Goal: Task Accomplishment & Management: Use online tool/utility

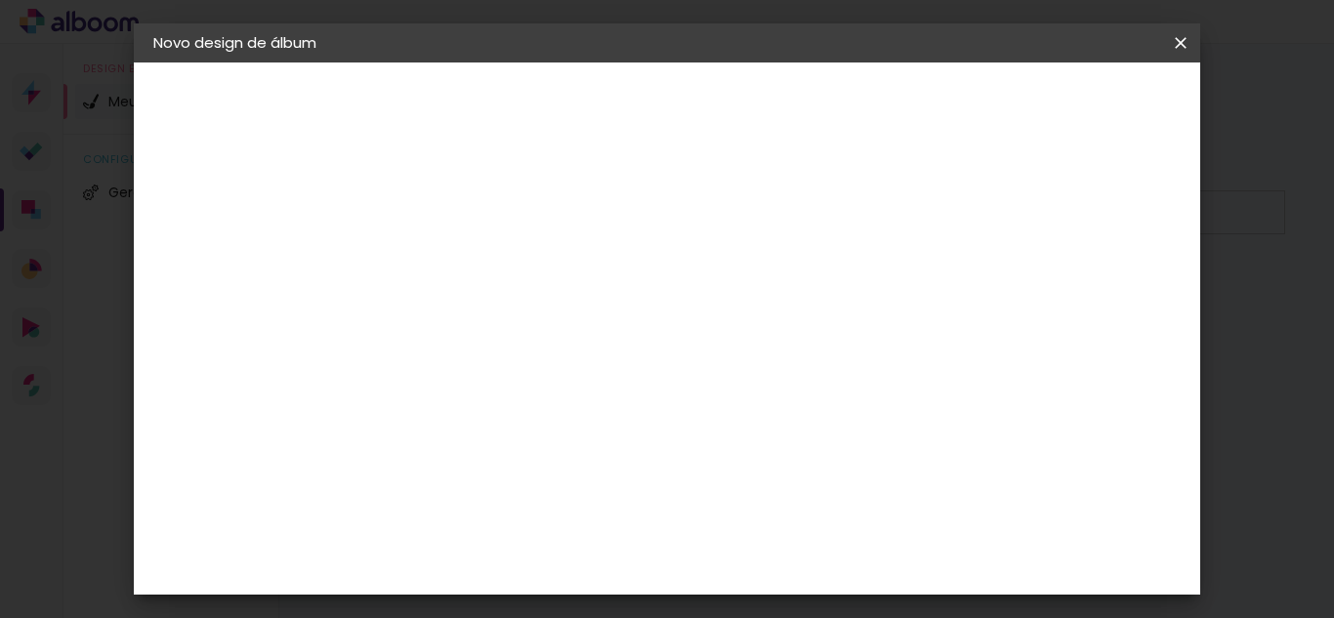
click at [473, 274] on input at bounding box center [473, 262] width 0 height 30
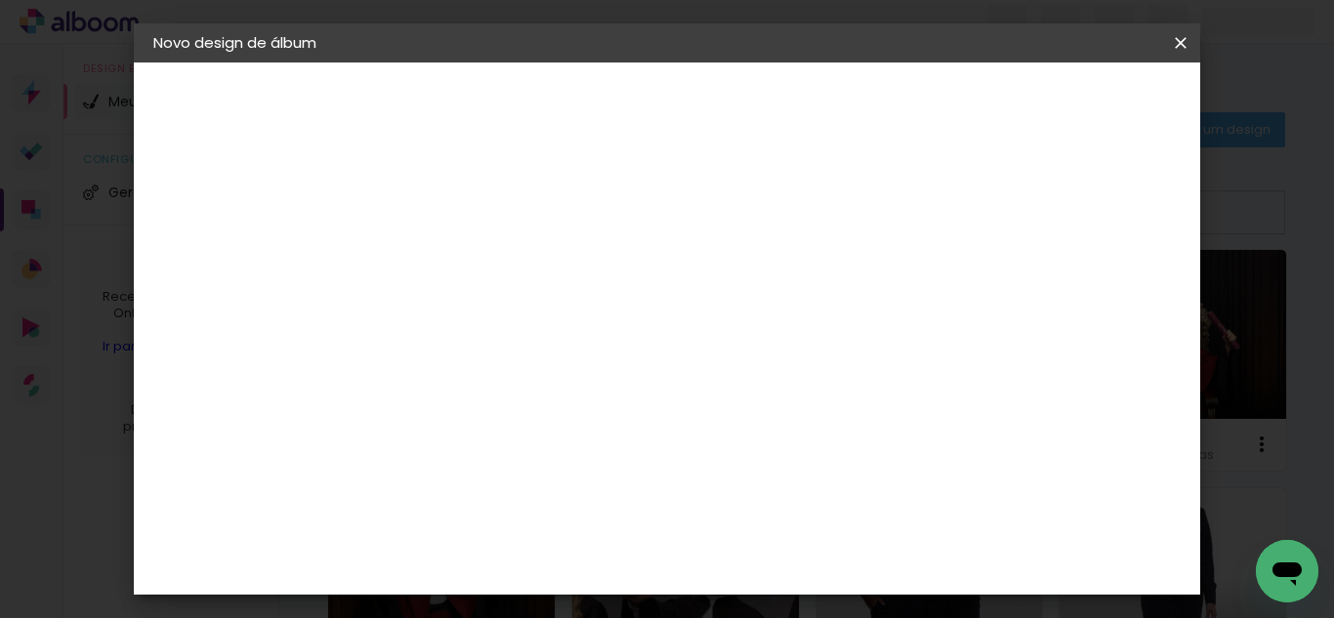
type input "ANA MAIARA 25X50"
type paper-input "ANA MAIARA 25X50"
click at [0, 0] on slot "Avançar" at bounding box center [0, 0] width 0 height 0
click at [0, 0] on slot "Tamanho Livre" at bounding box center [0, 0] width 0 height 0
click at [0, 0] on slot "Avançar" at bounding box center [0, 0] width 0 height 0
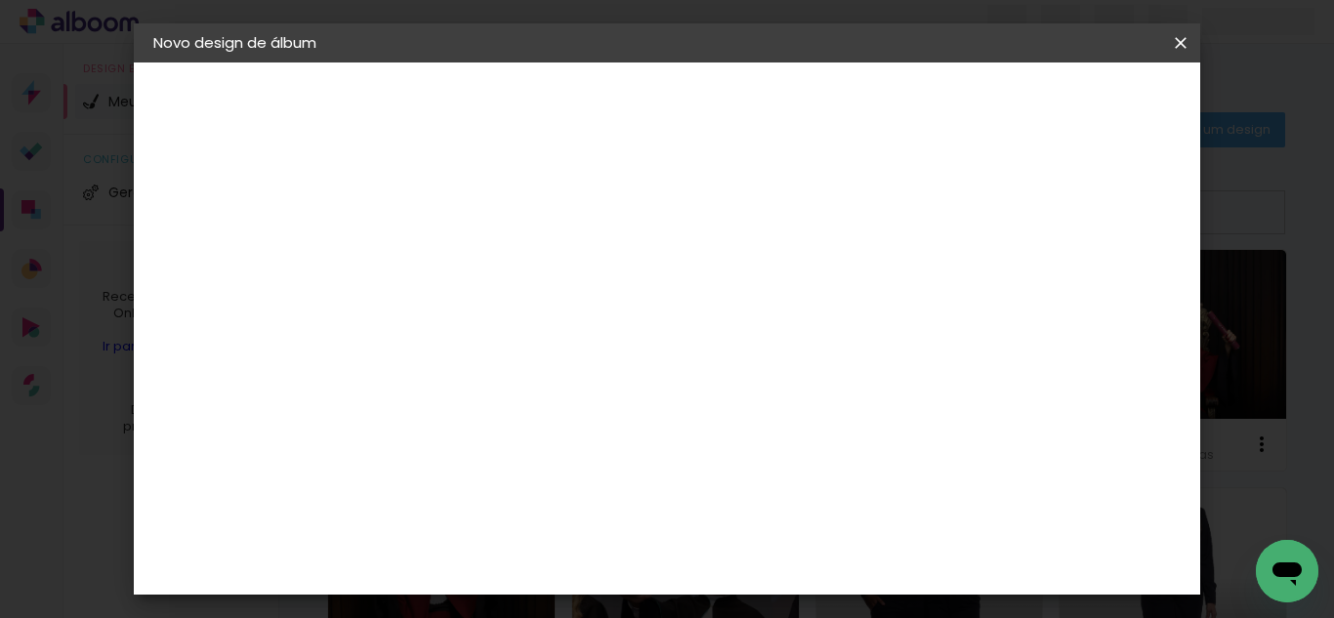
type input "1"
type paper-input "1"
click at [487, 231] on input "1" at bounding box center [459, 224] width 67 height 24
click at [438, 408] on div "cm" at bounding box center [448, 406] width 23 height 29
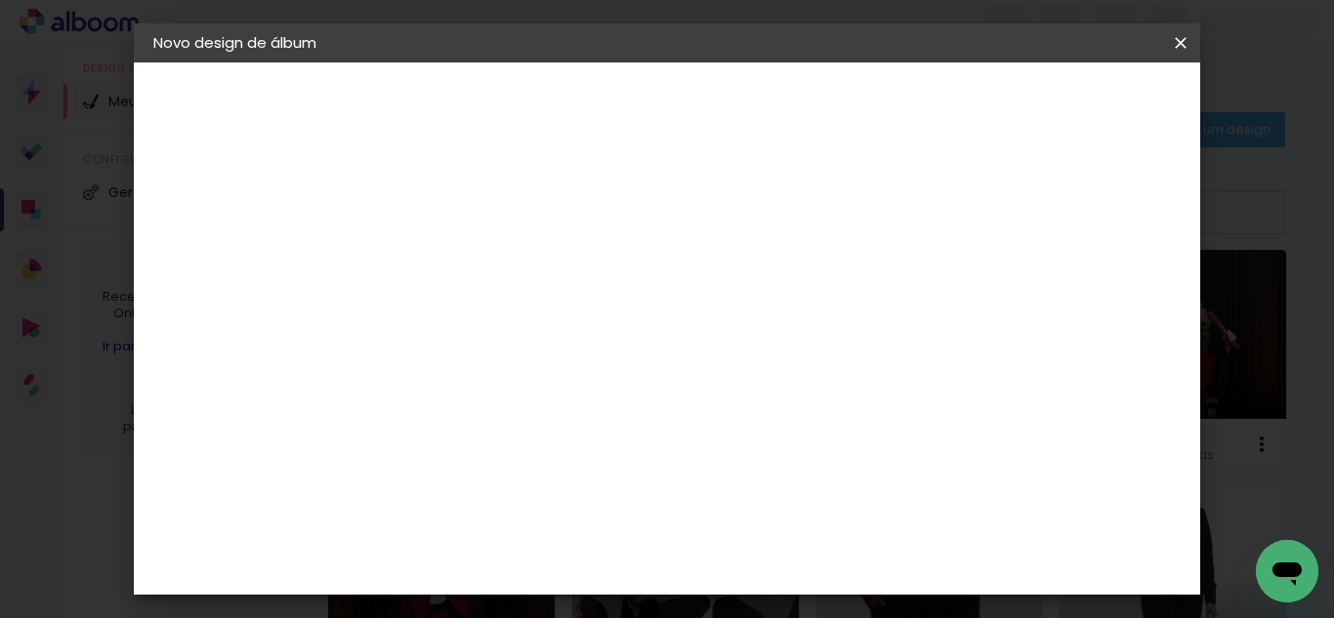
type input "3"
type input "25"
type paper-input "25"
click at [813, 560] on div "cm" at bounding box center [811, 559] width 23 height 29
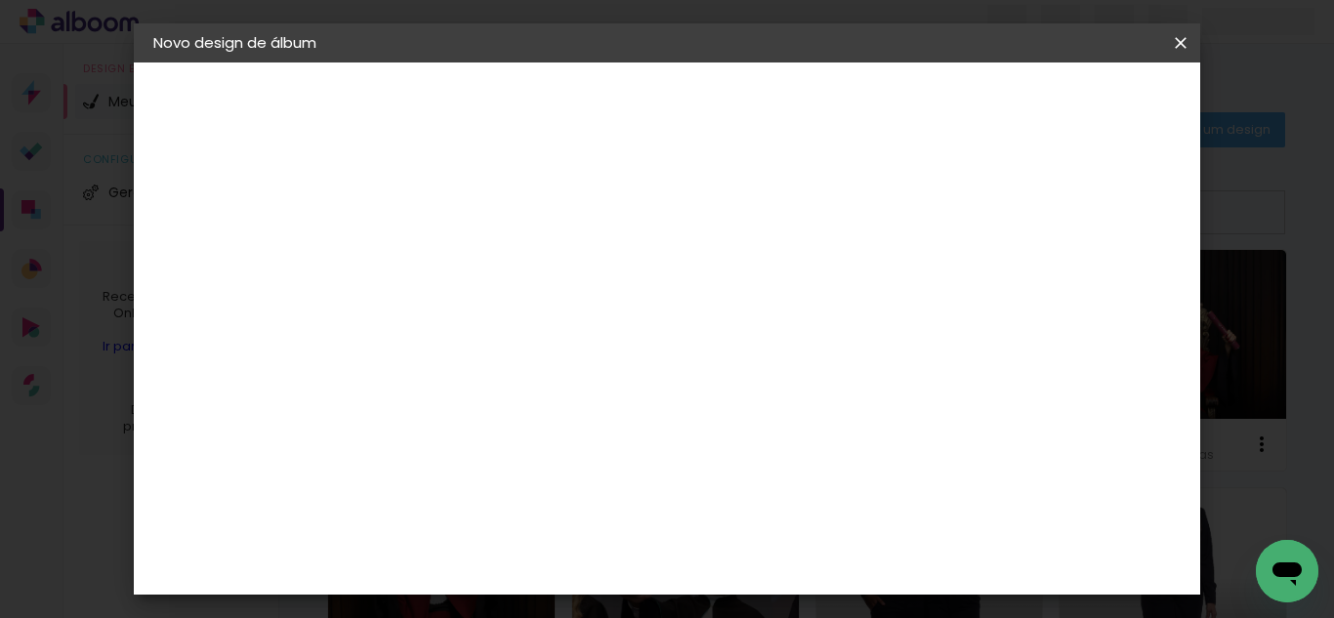
click at [788, 563] on input "60" at bounding box center [774, 559] width 51 height 29
type input "50"
type paper-input "50"
type input "4"
type paper-input "4"
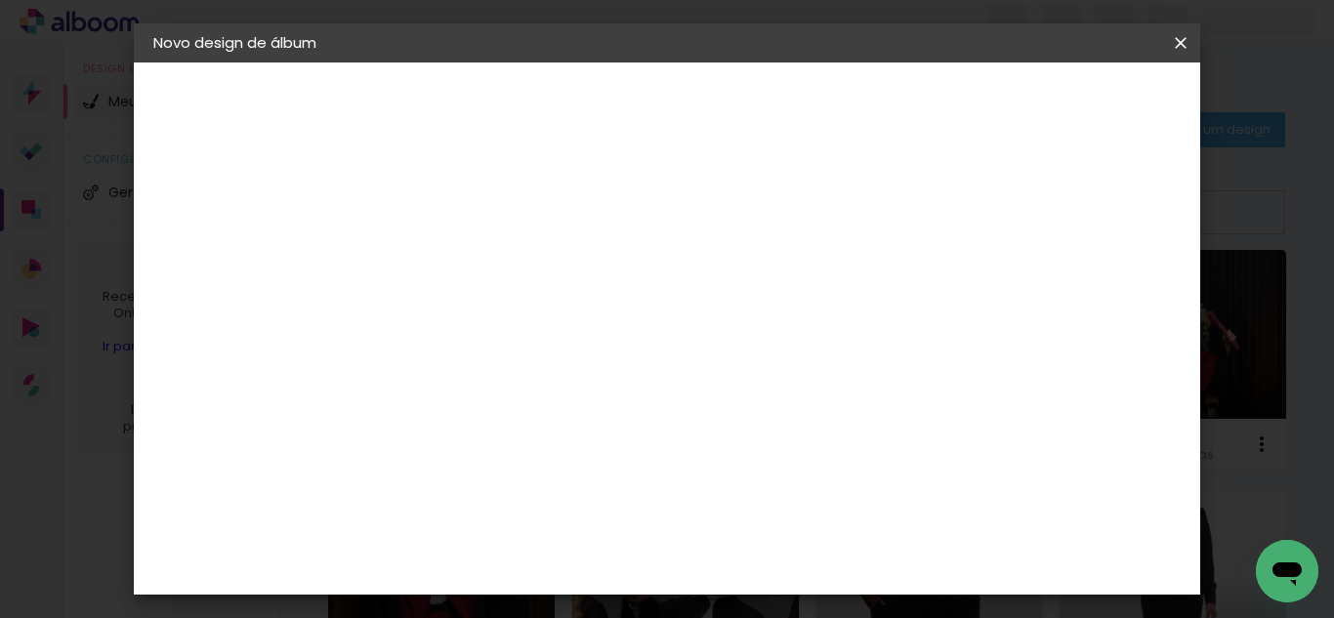
click at [1091, 303] on input "4" at bounding box center [1081, 294] width 35 height 29
type input "3"
type paper-input "3"
click at [1091, 303] on input "3" at bounding box center [1086, 294] width 35 height 29
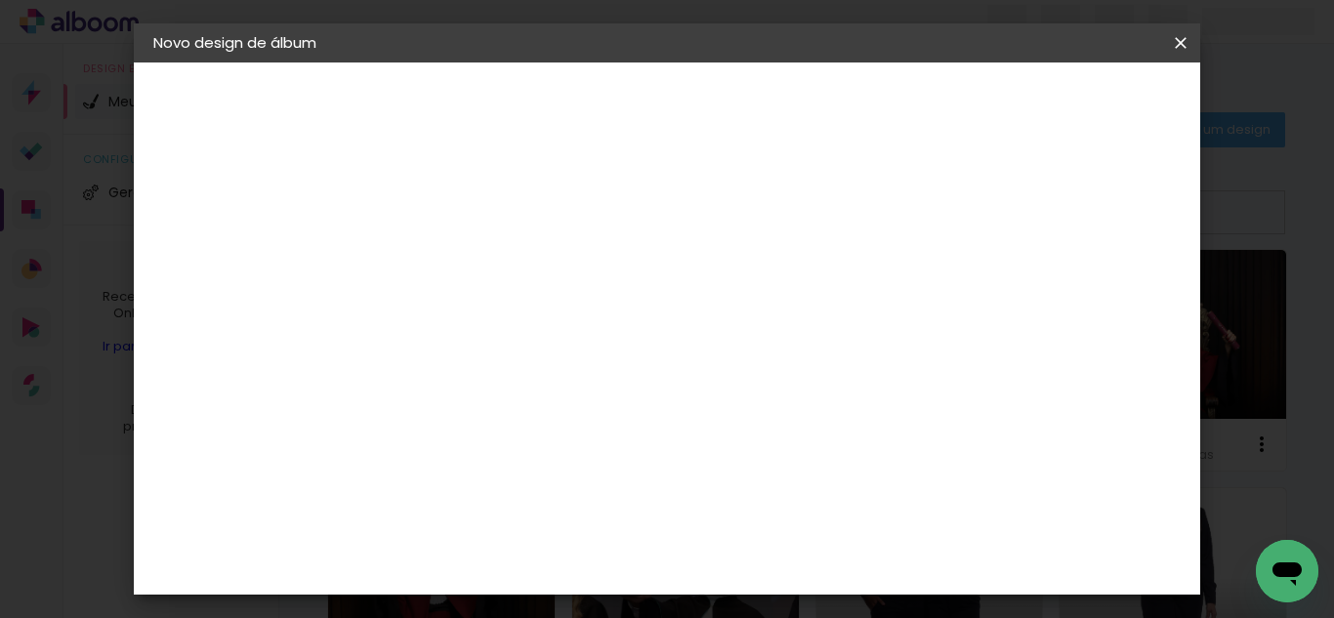
click at [1044, 225] on div "Mostrar sangria" at bounding box center [1027, 225] width 130 height 24
type paper-checkbox "on"
click at [1108, 84] on header "Tamanho livre Defina a largura, altura e sangria das lâminas. Voltar Iniciar de…" at bounding box center [748, 113] width 720 height 101
click at [1059, 105] on span "Iniciar design" at bounding box center [1014, 104] width 89 height 14
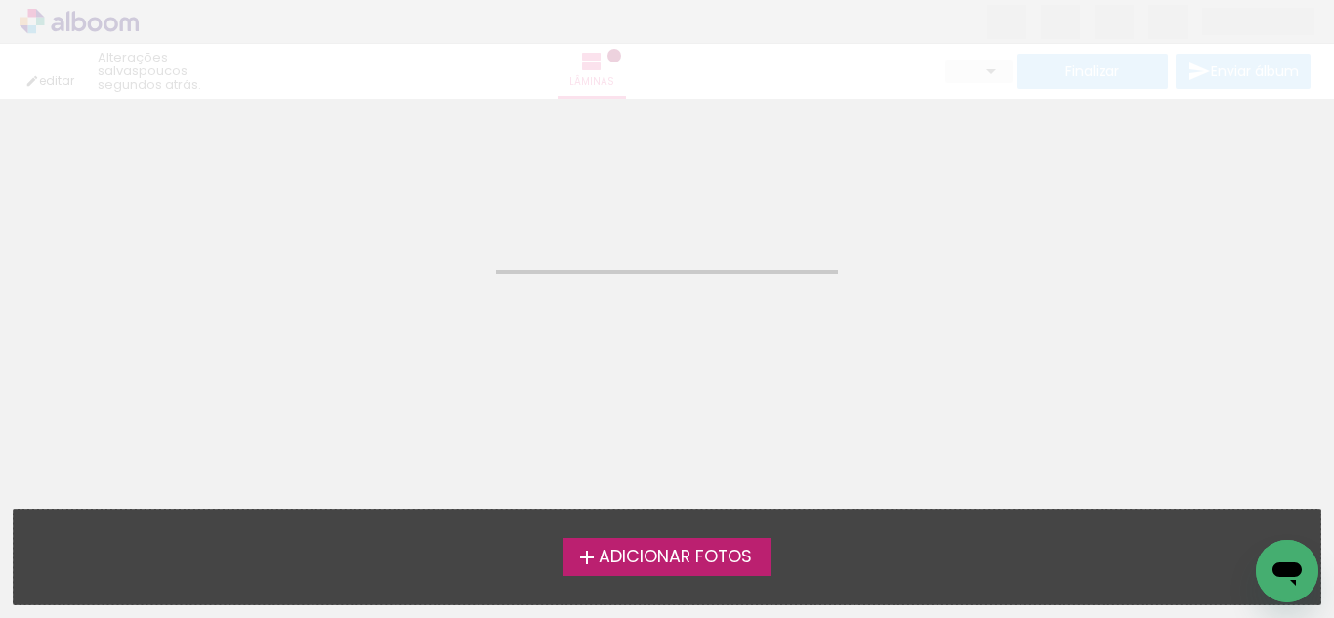
click at [652, 552] on span "Adicionar Fotos" at bounding box center [675, 558] width 153 height 18
click at [0, 0] on input "file" at bounding box center [0, 0] width 0 height 0
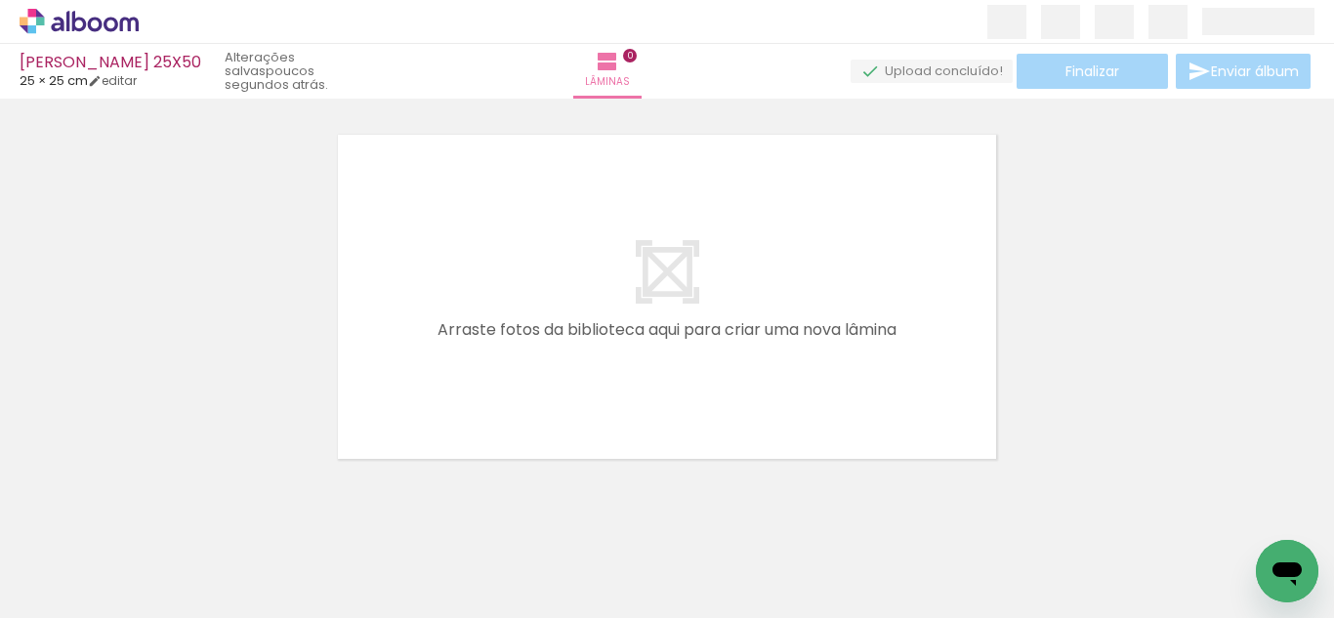
scroll to position [0, 3524]
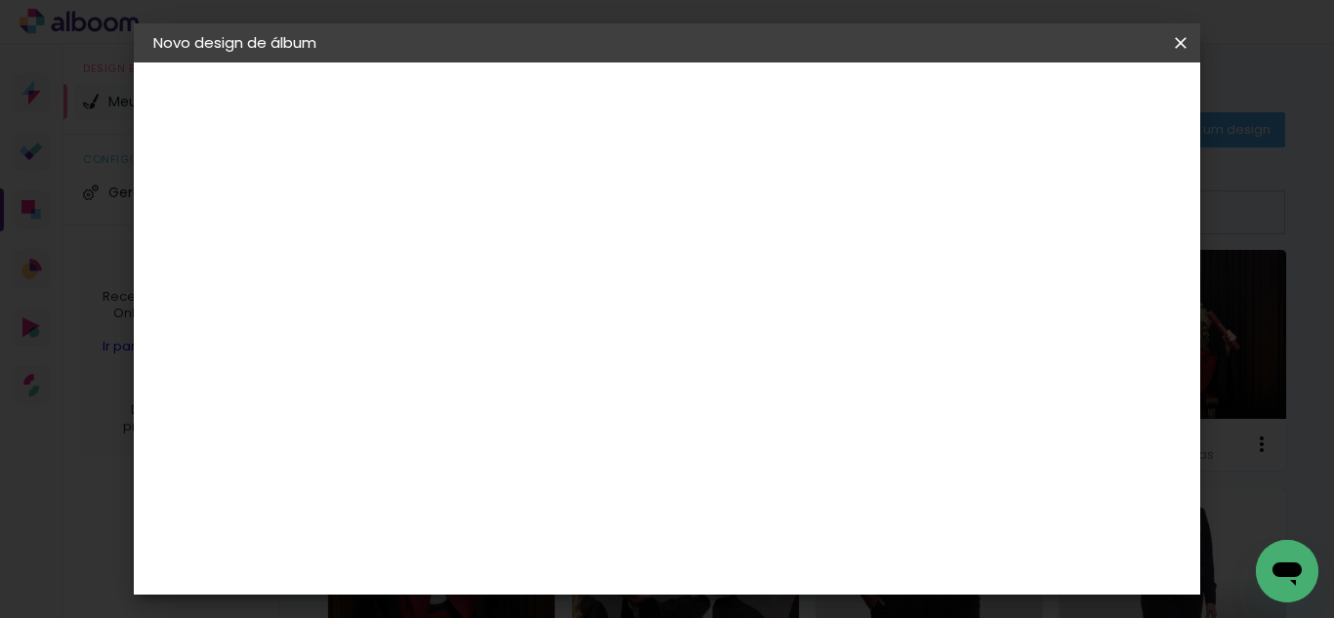
click at [473, 272] on input at bounding box center [473, 262] width 0 height 30
type input "MARIA LETICIA 20X40"
type paper-input "MARIA LETICIA 20X40"
click at [0, 0] on header "Informações Dê um título ao seu álbum. Avançar" at bounding box center [0, 0] width 0 height 0
click at [0, 0] on slot "Avançar" at bounding box center [0, 0] width 0 height 0
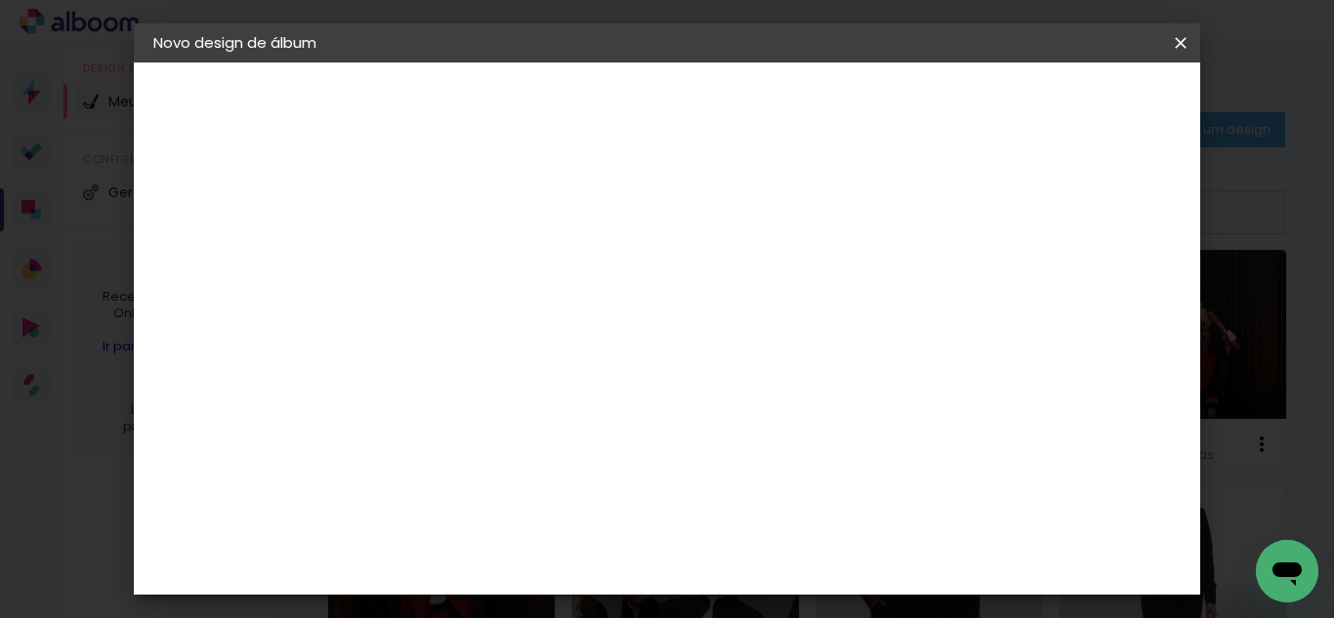
click at [564, 315] on input "Brasil" at bounding box center [515, 312] width 182 height 24
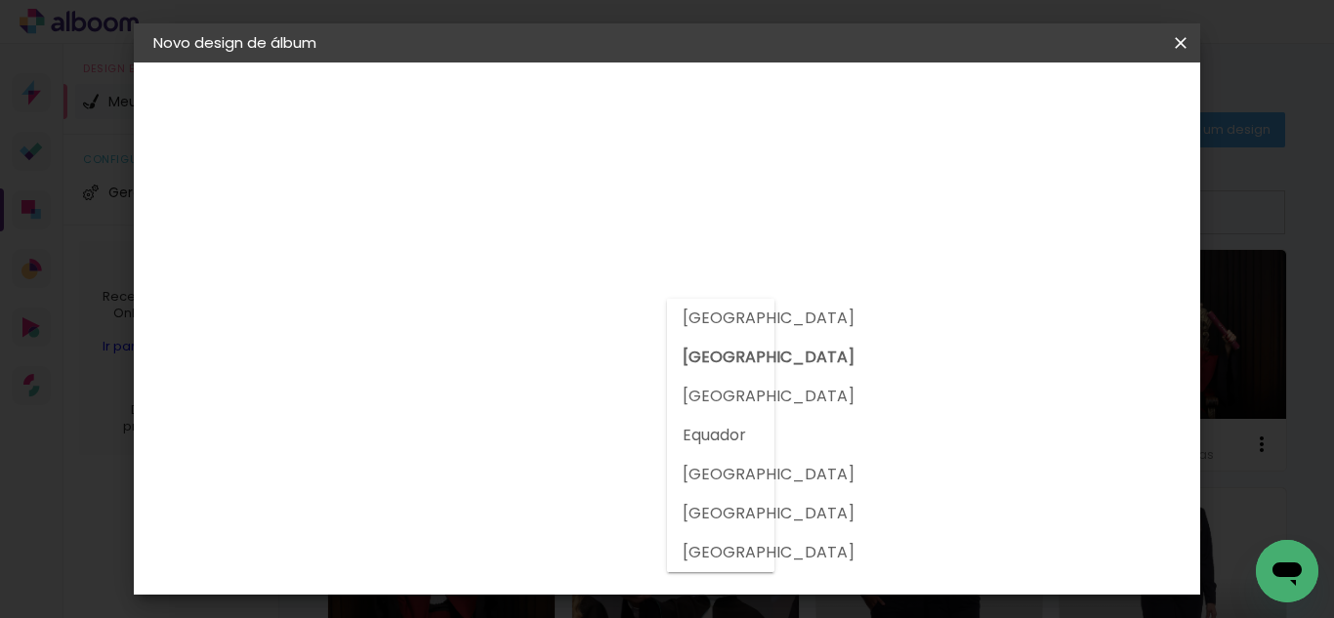
click at [800, 285] on paper-item "Tamanho Livre" at bounding box center [745, 296] width 188 height 43
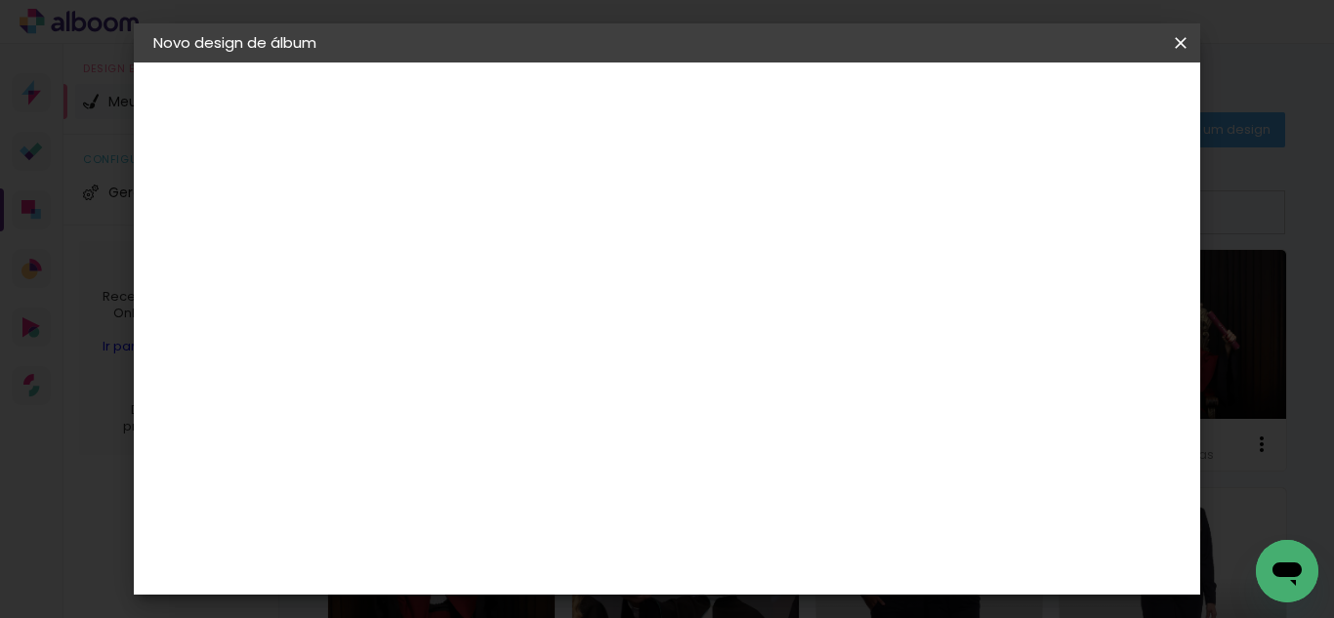
click at [0, 0] on slot "Tamanho Livre" at bounding box center [0, 0] width 0 height 0
click at [867, 85] on header "Fornecedor Escolha um fornecedor ou avance com o tamanho livre. Voltar Avançar" at bounding box center [628, 121] width 480 height 116
click at [0, 0] on slot "Avançar" at bounding box center [0, 0] width 0 height 0
type input "1"
type paper-input "1"
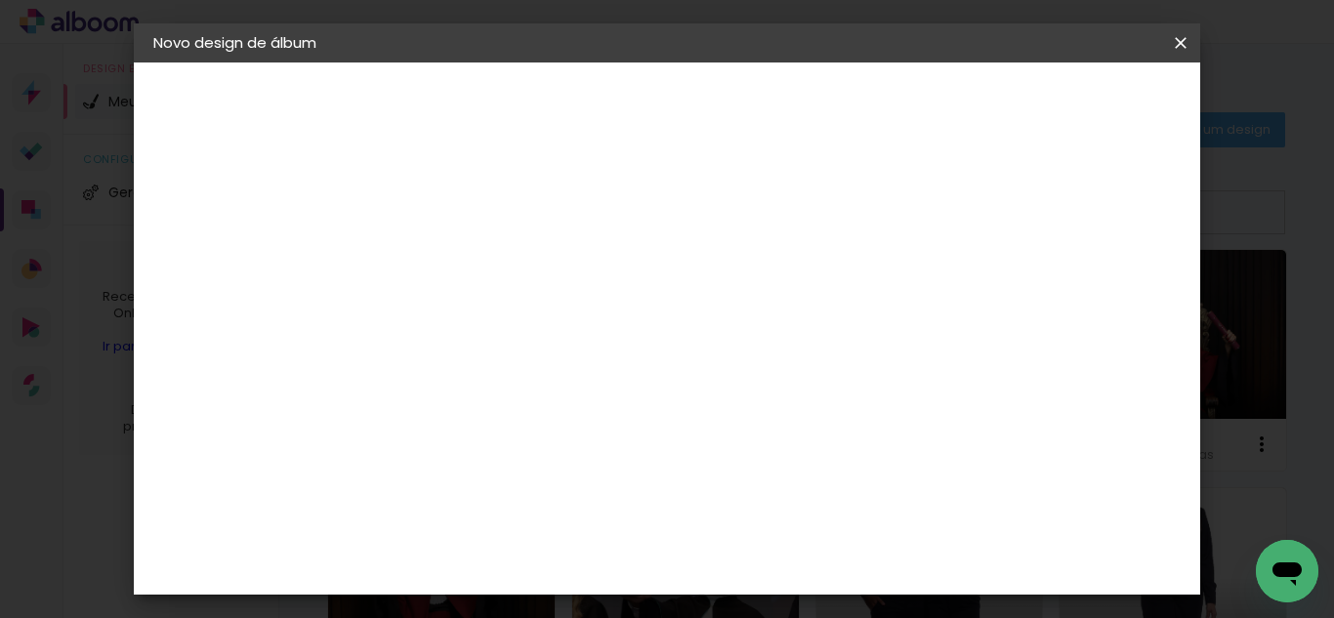
click at [485, 231] on input "1" at bounding box center [459, 224] width 67 height 24
click at [428, 316] on input "30" at bounding box center [411, 319] width 51 height 29
type input "20"
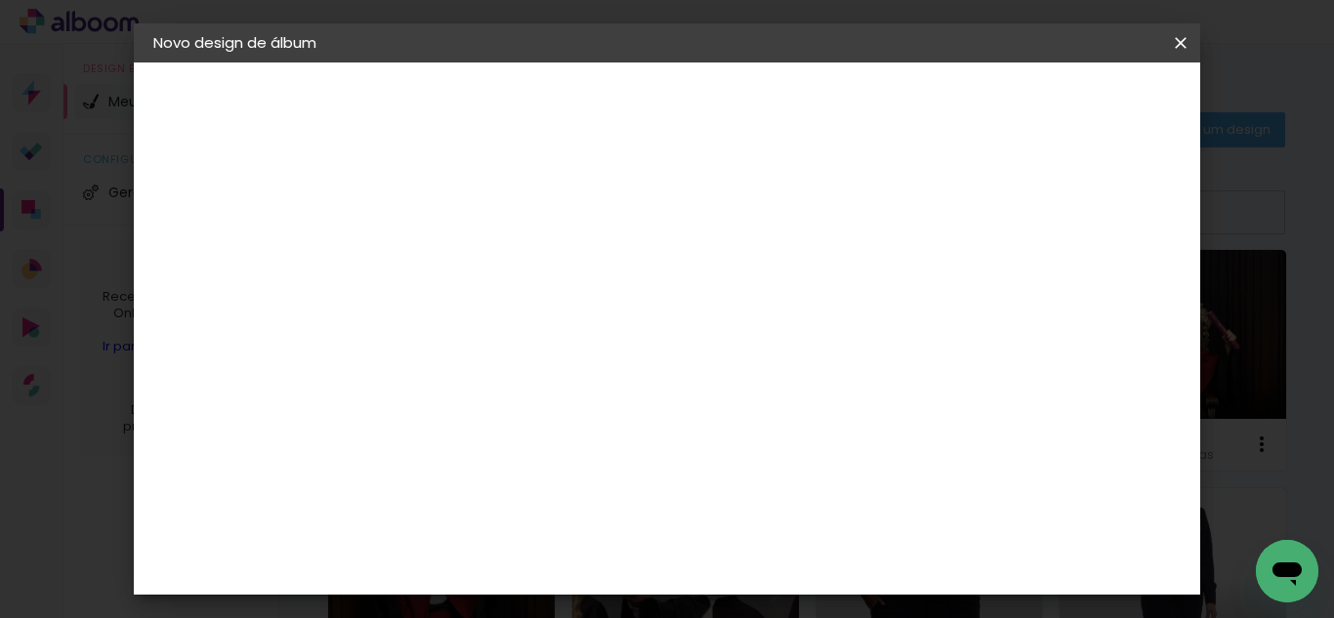
type paper-input "20"
click at [787, 574] on div at bounding box center [786, 575] width 74 height 2
click at [779, 564] on input "60" at bounding box center [774, 559] width 51 height 29
click at [783, 560] on input "60" at bounding box center [774, 559] width 51 height 29
type input "40"
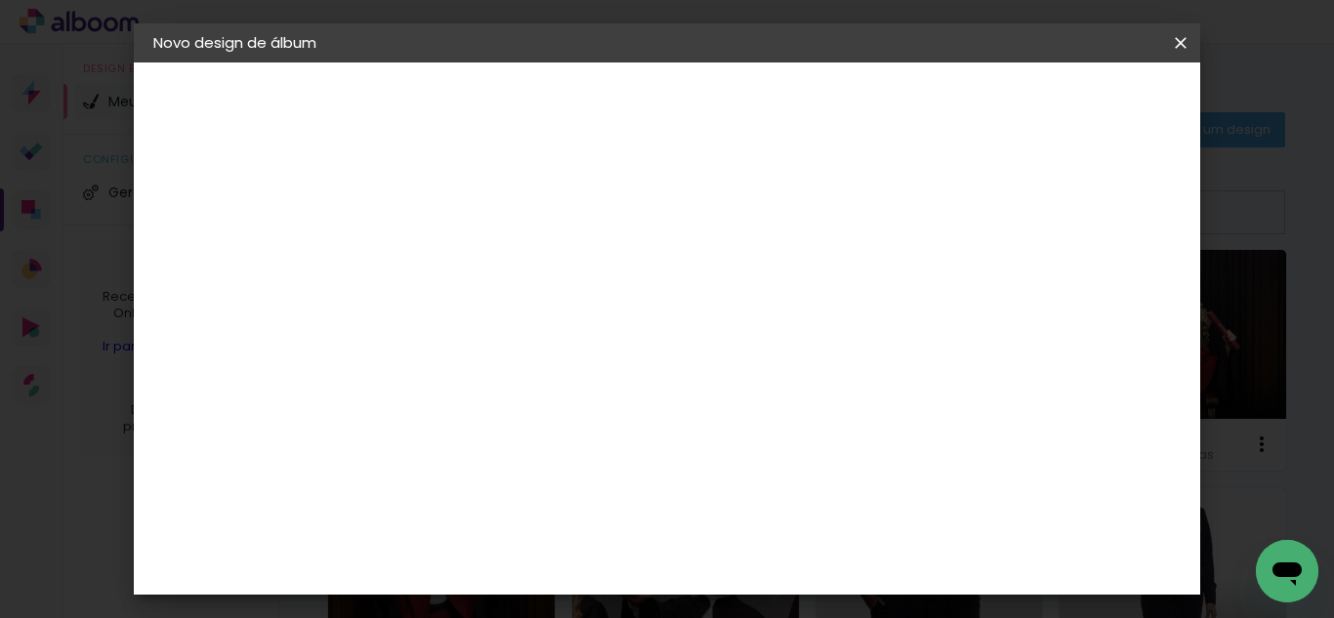
type paper-input "40"
type input "4"
type paper-input "4"
click at [1088, 304] on input "4" at bounding box center [1081, 294] width 35 height 29
type input "3"
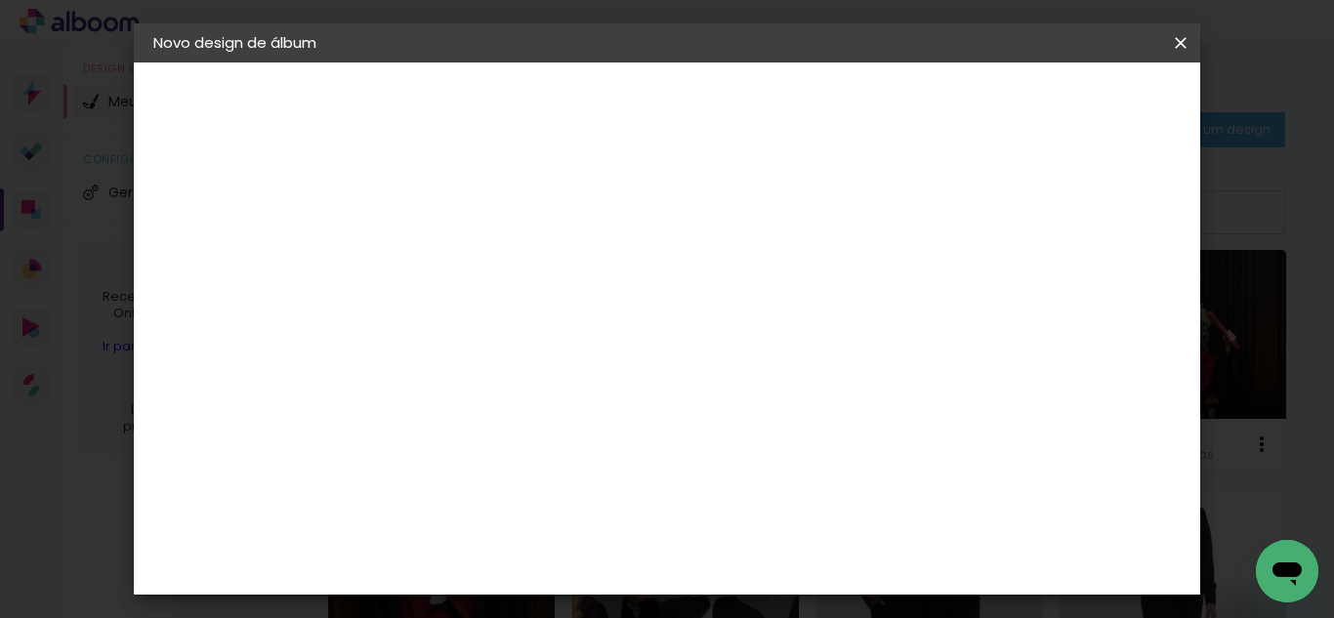
type paper-input "3"
click at [1088, 304] on input "3" at bounding box center [1081, 294] width 35 height 29
click at [962, 222] on div at bounding box center [954, 225] width 18 height 18
type paper-checkbox "on"
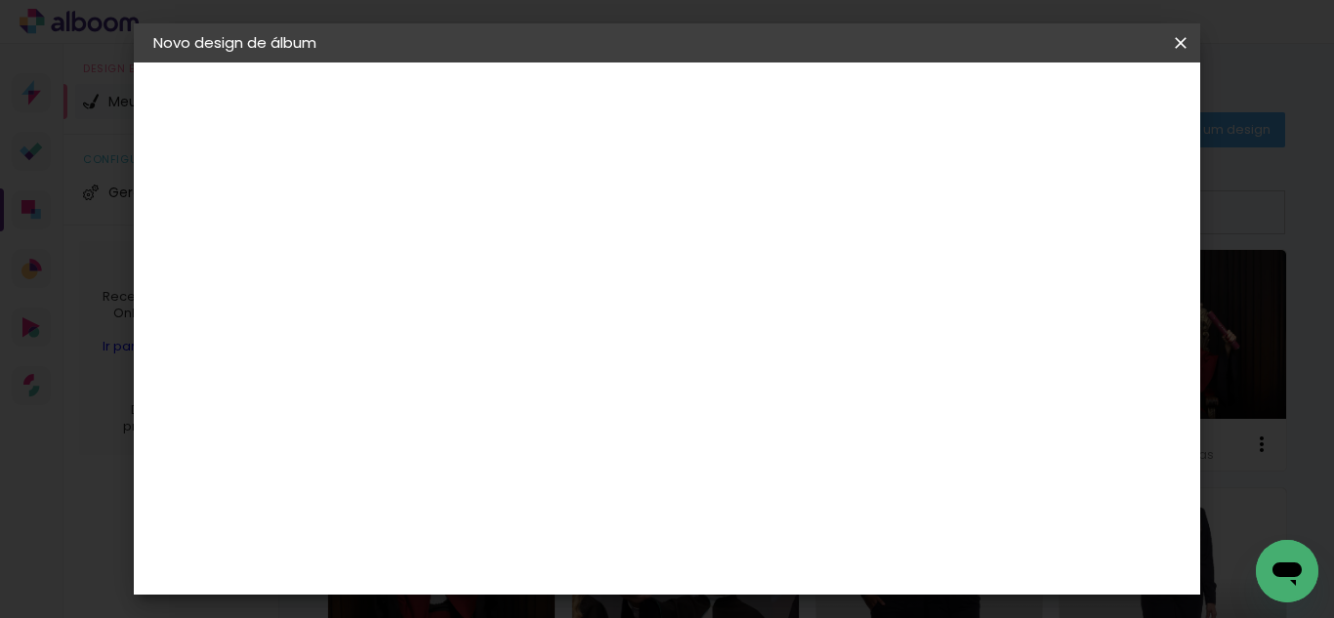
click at [1078, 89] on paper-button "Iniciar design" at bounding box center [1014, 103] width 128 height 33
click at [1103, 0] on quentale-directory at bounding box center [667, 0] width 1334 height 0
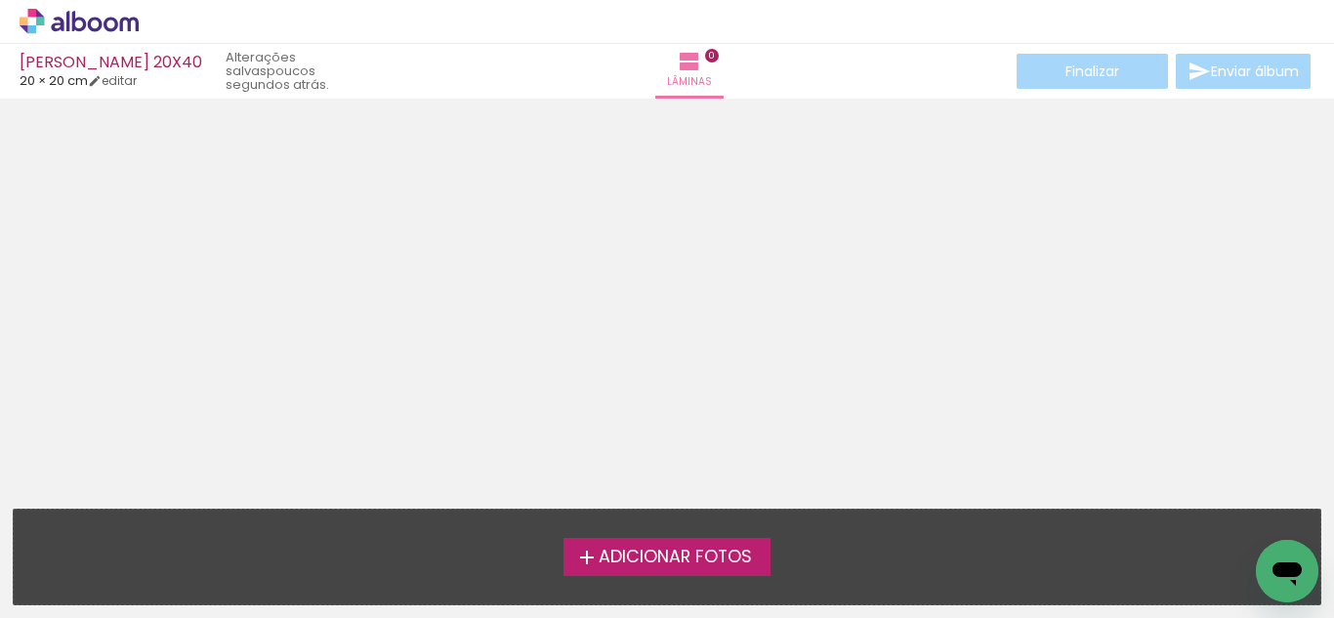
click at [628, 549] on span "Adicionar Fotos" at bounding box center [675, 558] width 153 height 18
click at [0, 0] on input "file" at bounding box center [0, 0] width 0 height 0
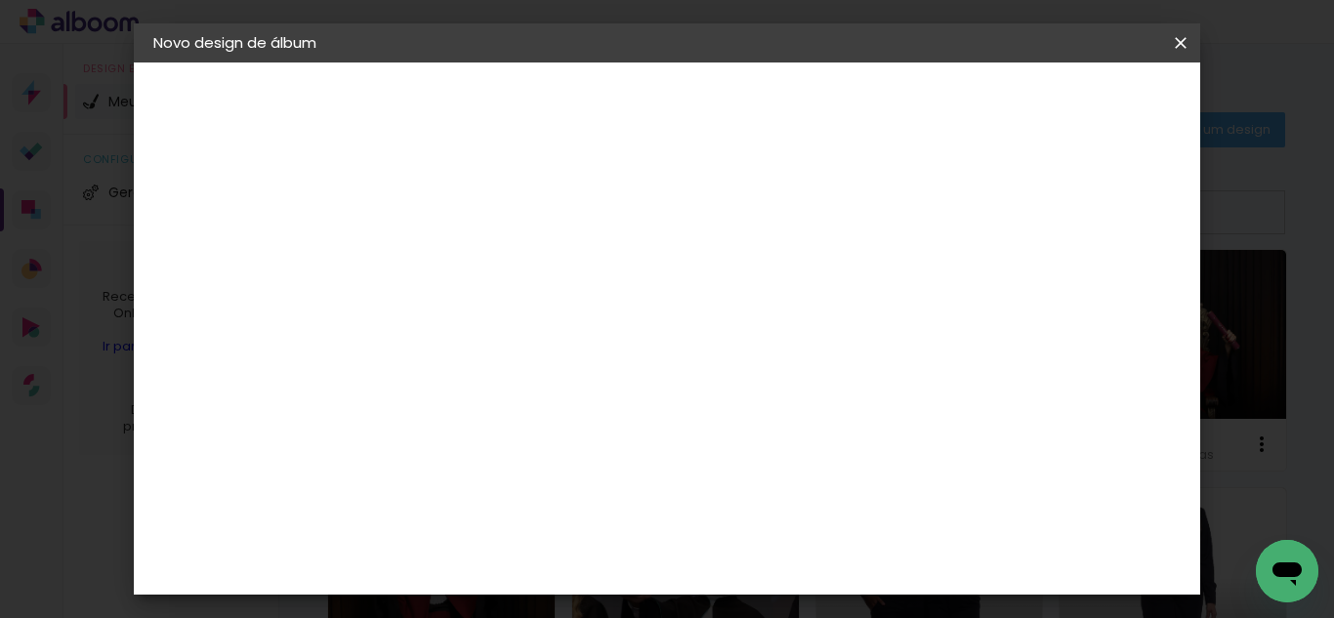
click at [0, 0] on paper-input-container "Título do álbum" at bounding box center [0, 0] width 0 height 0
type input "MARIA LETICIA 20X40"
type paper-input "MARIA LETICIA 20X40"
drag, startPoint x: 990, startPoint y: 181, endPoint x: 1151, endPoint y: 95, distance: 181.8
click at [0, 0] on div "Informações Dê um título ao seu álbum. Avançar" at bounding box center [0, 0] width 0 height 0
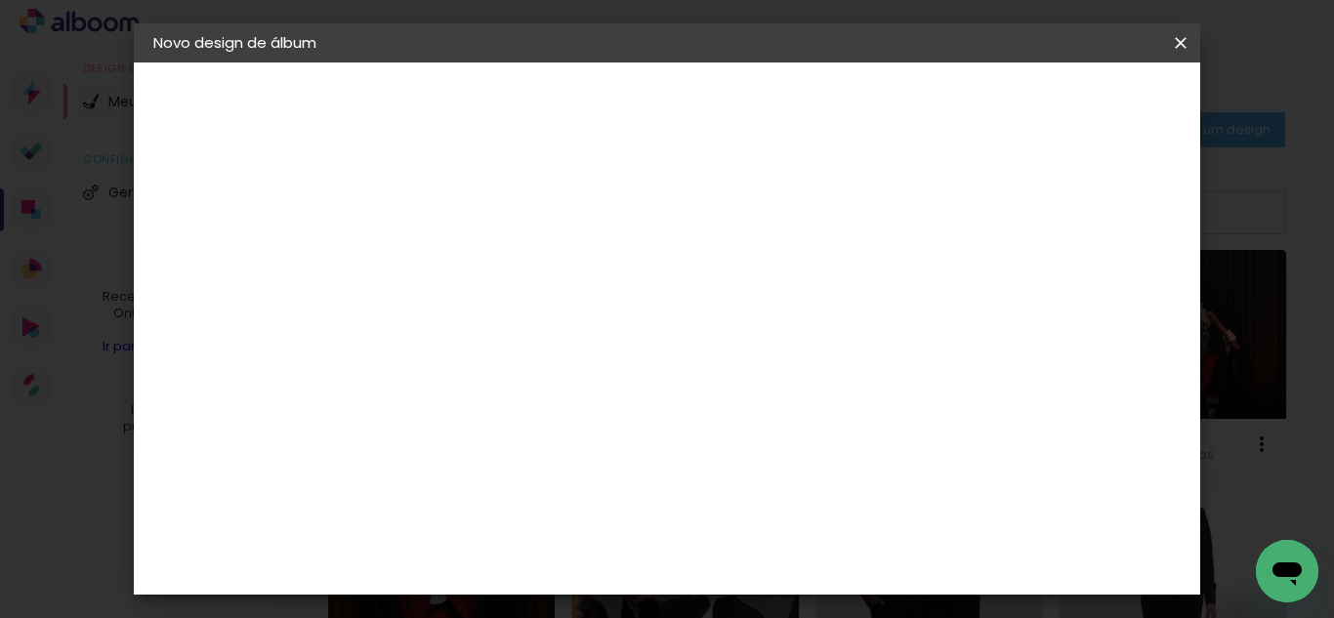
click at [0, 0] on slot "Avançar" at bounding box center [0, 0] width 0 height 0
click at [0, 0] on slot "Tamanho Livre" at bounding box center [0, 0] width 0 height 0
click at [0, 0] on slot "Avançar" at bounding box center [0, 0] width 0 height 0
click at [754, 204] on div "mm Mostrar sangria" at bounding box center [748, 155] width 720 height 185
click at [762, 200] on div "mm Mostrar sangria" at bounding box center [748, 155] width 720 height 185
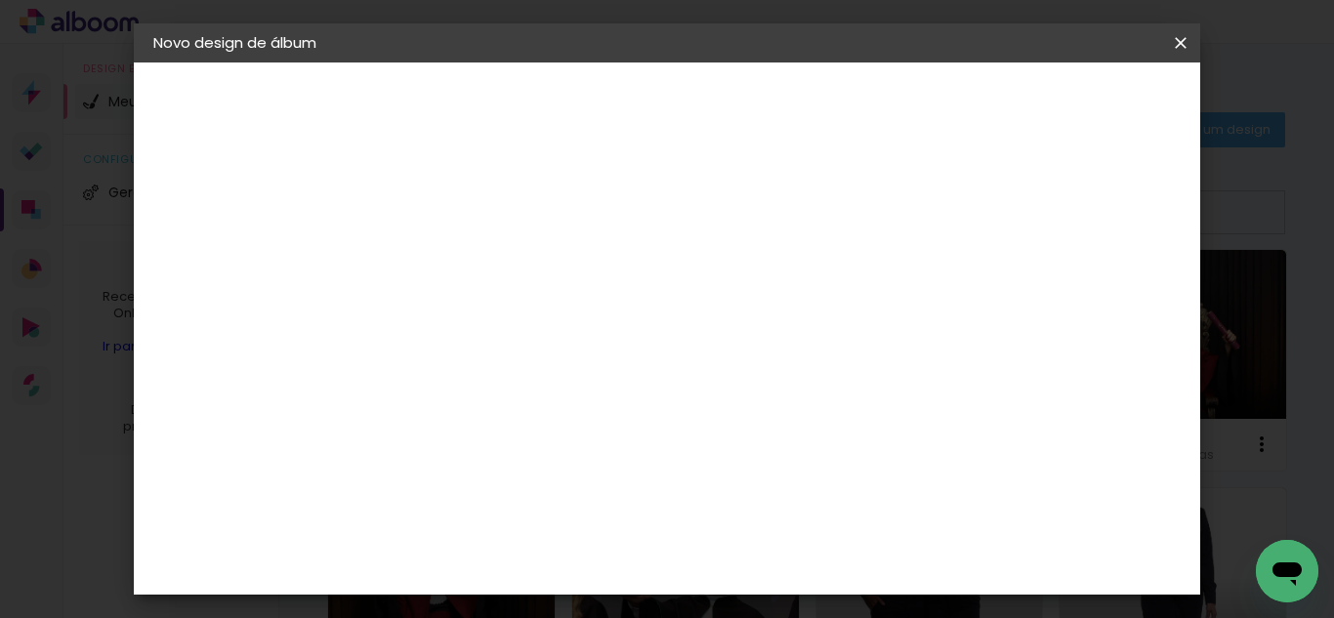
click at [773, 192] on div "mm Mostrar sangria" at bounding box center [748, 155] width 720 height 185
drag, startPoint x: 778, startPoint y: 187, endPoint x: 851, endPoint y: 178, distance: 72.8
click at [779, 185] on div "mm Mostrar sangria" at bounding box center [748, 155] width 720 height 185
click at [962, 227] on div at bounding box center [954, 225] width 18 height 18
type paper-checkbox "on"
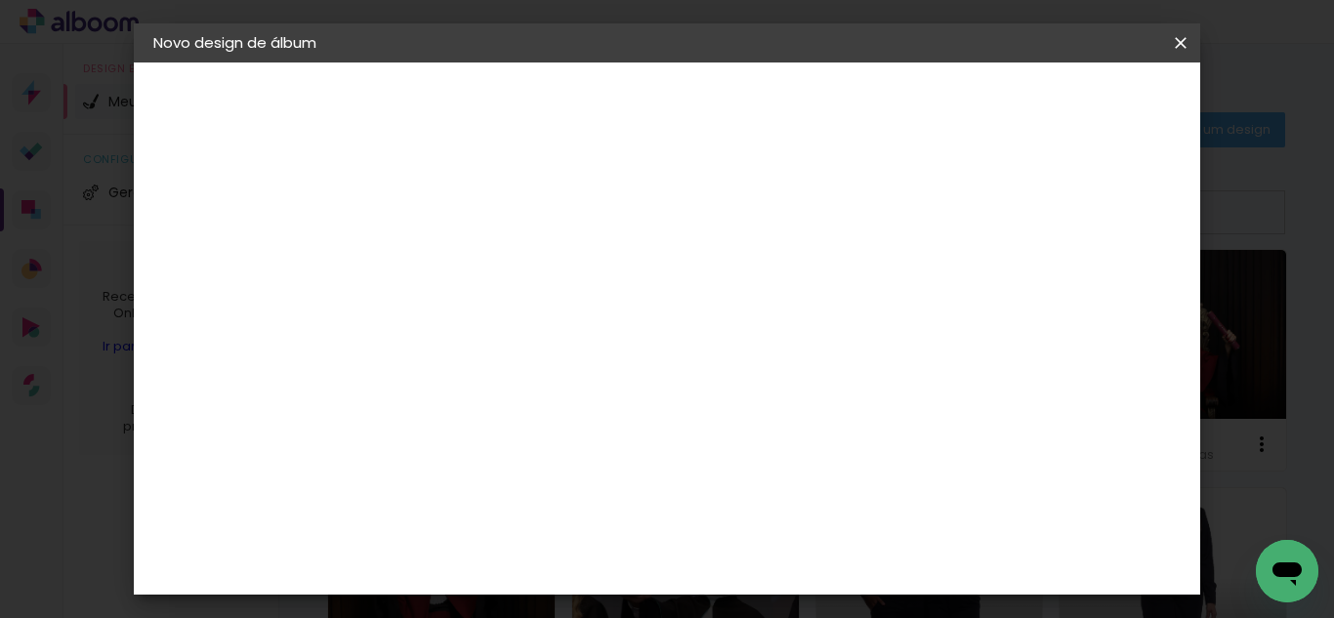
type input "4"
type paper-input "4"
click at [1091, 299] on input "4" at bounding box center [1083, 294] width 35 height 29
type input "3"
type paper-input "3"
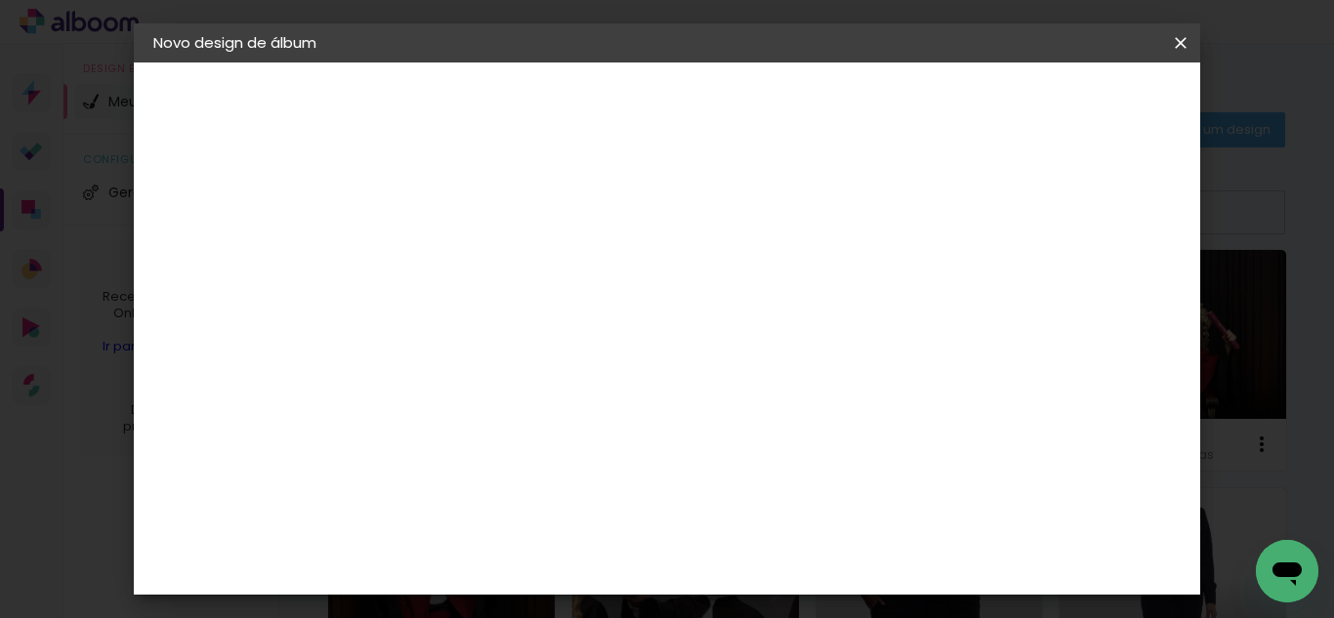
click at [1090, 299] on input "3" at bounding box center [1087, 294] width 35 height 29
drag, startPoint x: 484, startPoint y: 225, endPoint x: 478, endPoint y: 233, distance: 11.1
type input "1"
type paper-input "1"
click at [484, 225] on input "1" at bounding box center [459, 224] width 67 height 24
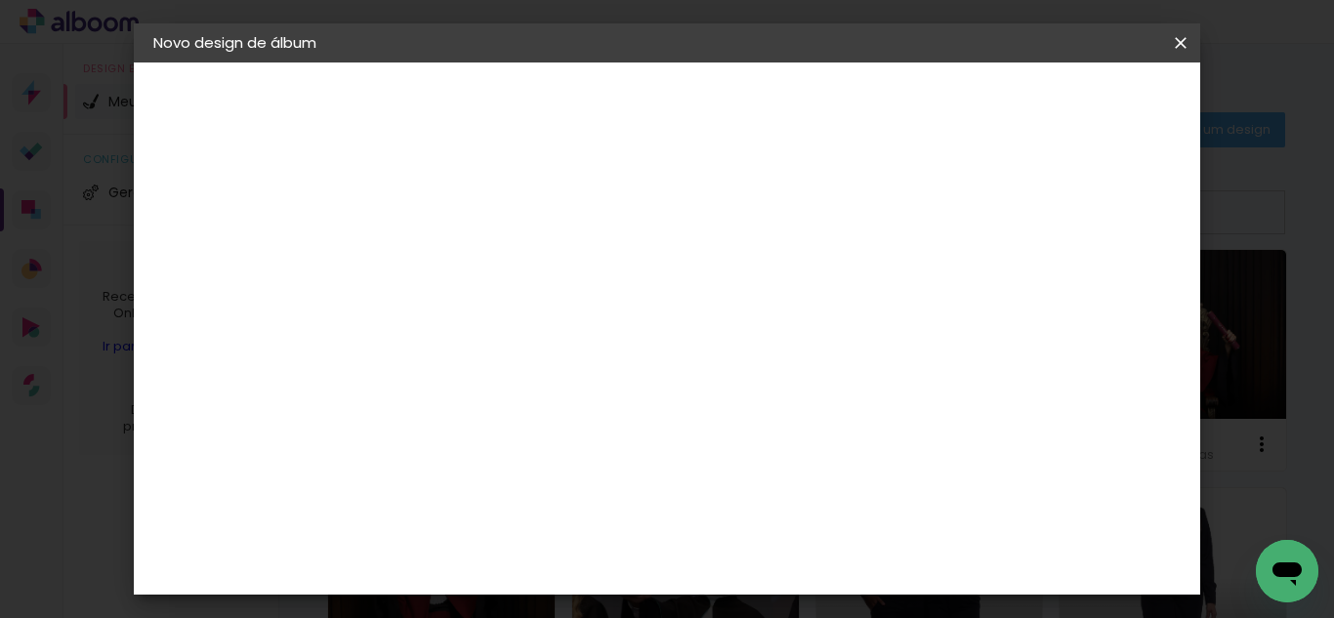
click at [432, 509] on input "30" at bounding box center [411, 503] width 51 height 29
type input "3"
type input "20"
type paper-input "20"
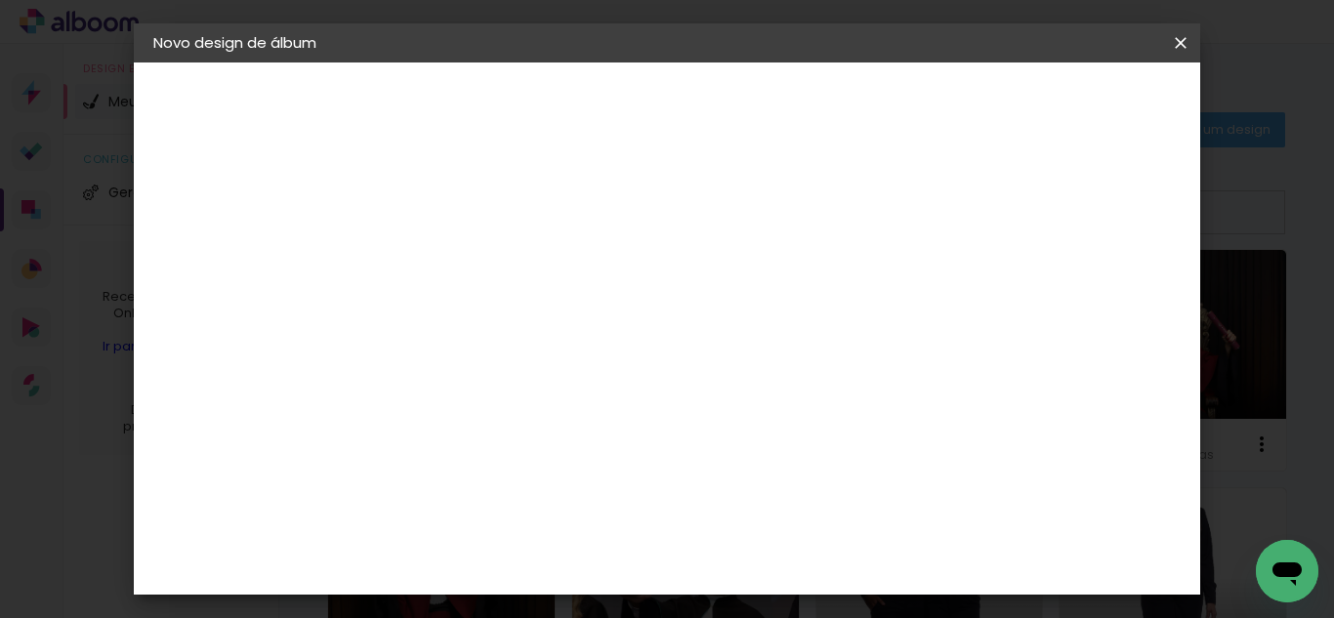
click at [790, 433] on input "60" at bounding box center [774, 434] width 51 height 29
type input "40"
type paper-input "40"
click at [1059, 106] on span "Iniciar design" at bounding box center [1014, 104] width 89 height 14
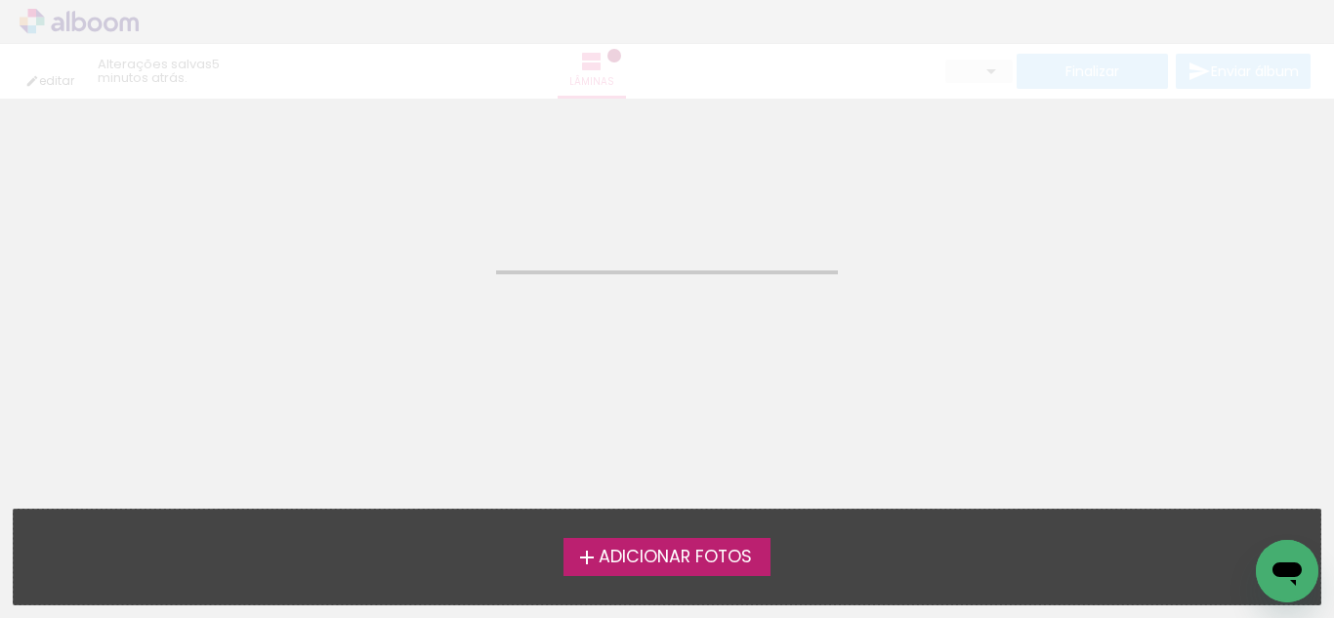
click at [709, 566] on span "Adicionar Fotos" at bounding box center [675, 558] width 153 height 18
click at [0, 0] on input "file" at bounding box center [0, 0] width 0 height 0
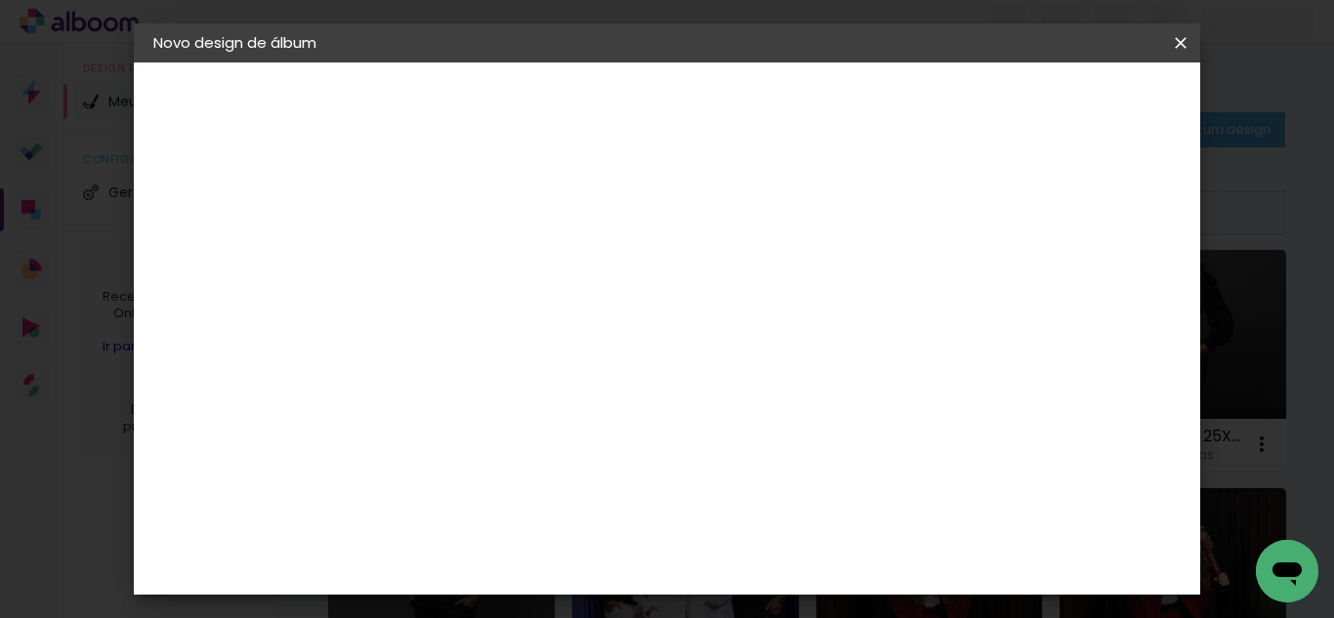
click at [0, 0] on paper-input-container "Título do álbum" at bounding box center [0, 0] width 0 height 0
click at [473, 257] on input at bounding box center [473, 262] width 0 height 30
type input "[PERSON_NAME] 20X40"
type paper-input "[PERSON_NAME] 20X40"
click at [0, 0] on slot "Avançar" at bounding box center [0, 0] width 0 height 0
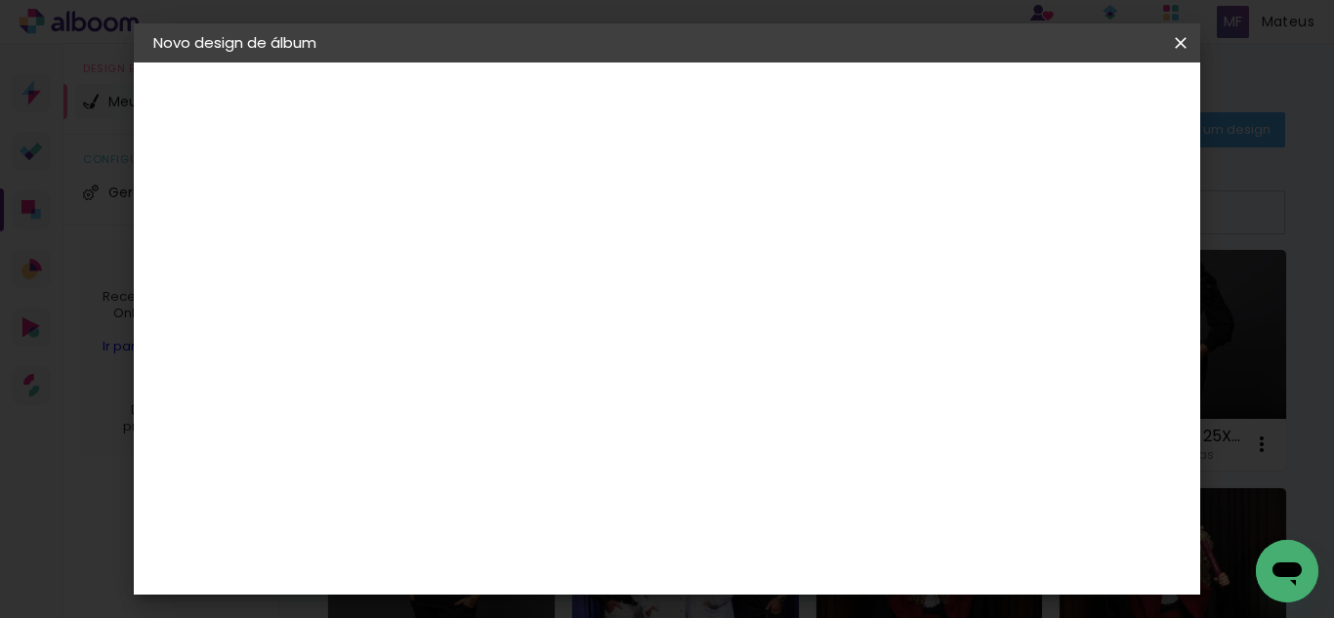
click at [838, 329] on div at bounding box center [745, 334] width 188 height 25
click at [838, 299] on paper-item "Tamanho Livre" at bounding box center [745, 296] width 188 height 43
click at [838, 110] on paper-button "Avançar" at bounding box center [790, 103] width 96 height 33
type input "1"
type paper-input "1"
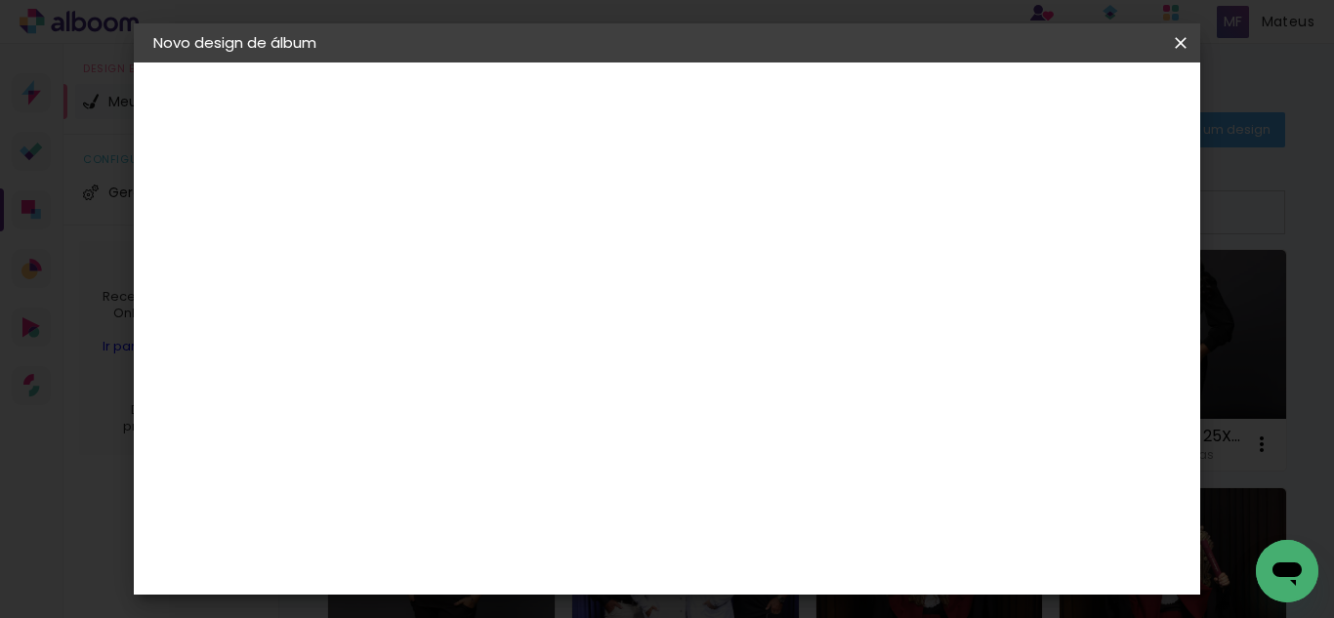
click at [490, 230] on input "1" at bounding box center [459, 224] width 67 height 24
click at [441, 495] on div "cm" at bounding box center [448, 503] width 23 height 29
type input "3"
type input "20"
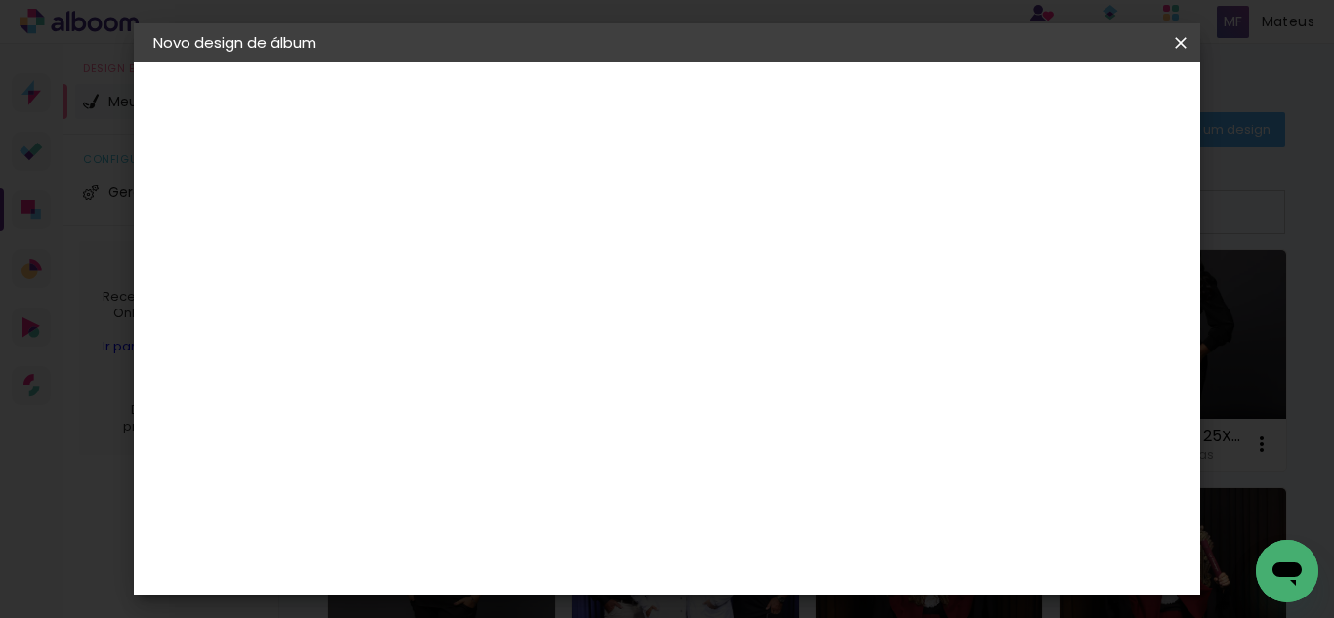
type paper-input "20"
click at [784, 428] on input "60" at bounding box center [774, 434] width 51 height 29
type input "40"
type paper-input "40"
type input "4"
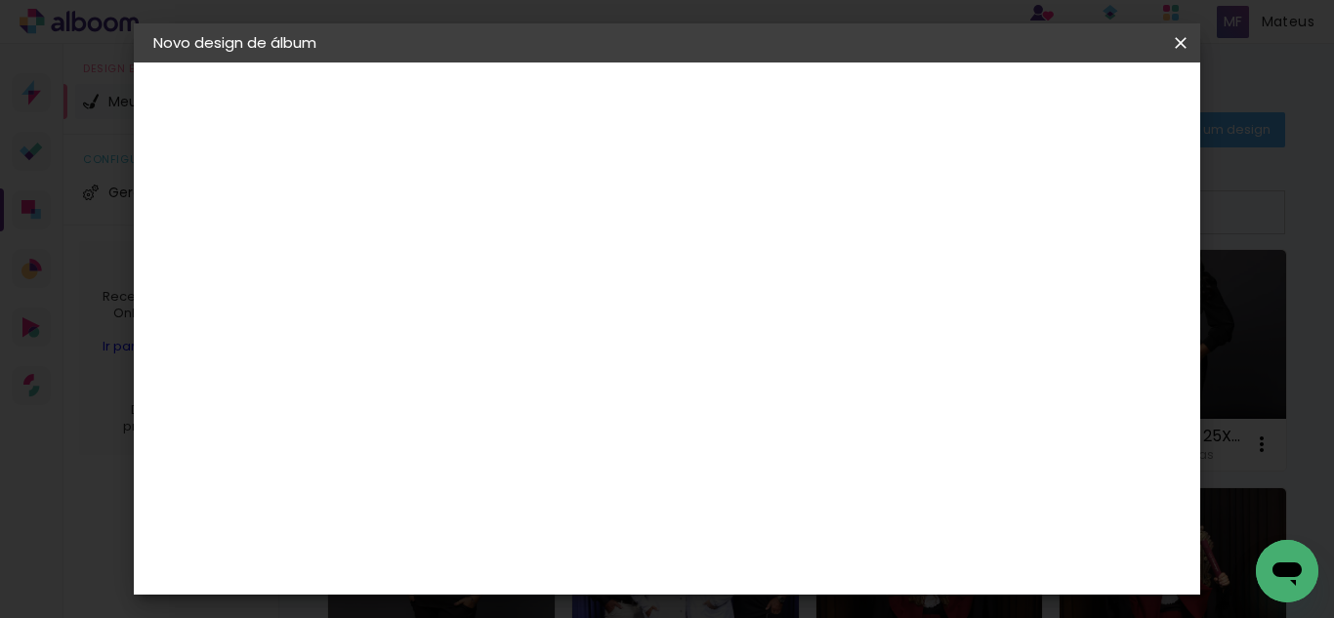
type paper-input "4"
click at [1088, 302] on input "4" at bounding box center [1079, 294] width 35 height 29
drag, startPoint x: 1088, startPoint y: 302, endPoint x: 1093, endPoint y: 274, distance: 28.7
type input "3"
type paper-input "3"
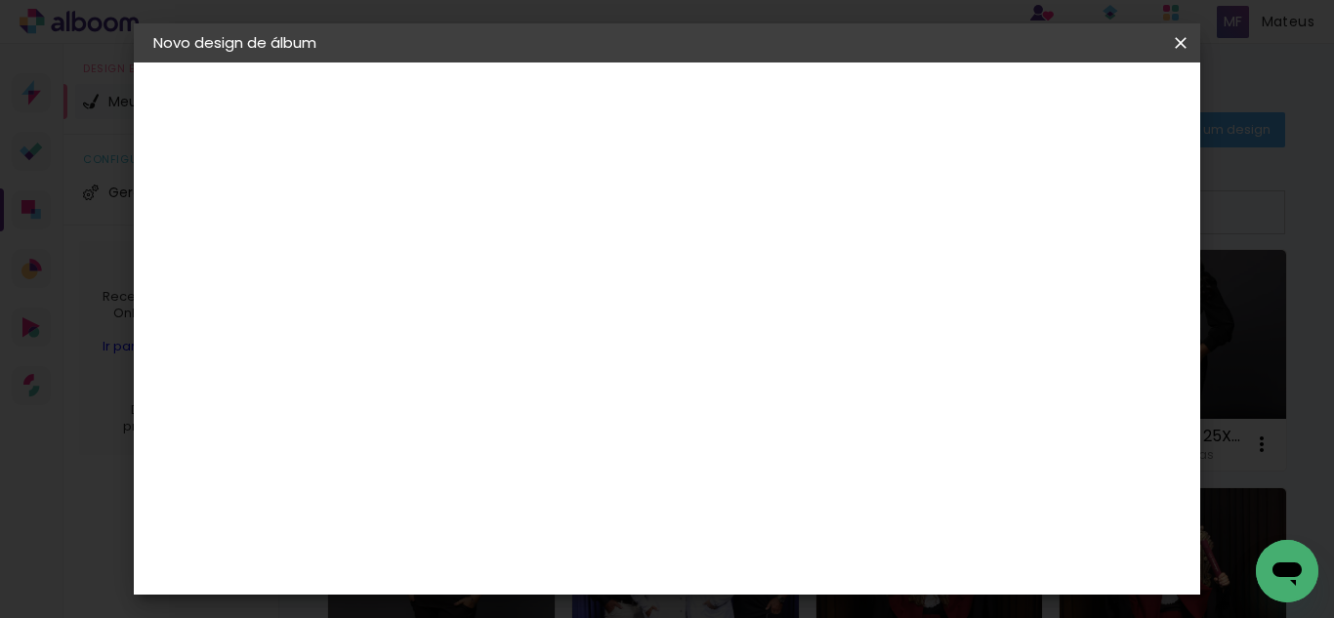
click at [1088, 302] on input "3" at bounding box center [1081, 294] width 35 height 29
click at [1108, 83] on header "Tamanho livre Defina a largura, altura e sangria das lâminas. Voltar Iniciar de…" at bounding box center [748, 113] width 720 height 101
click at [1078, 91] on paper-button "Iniciar design" at bounding box center [1014, 103] width 128 height 33
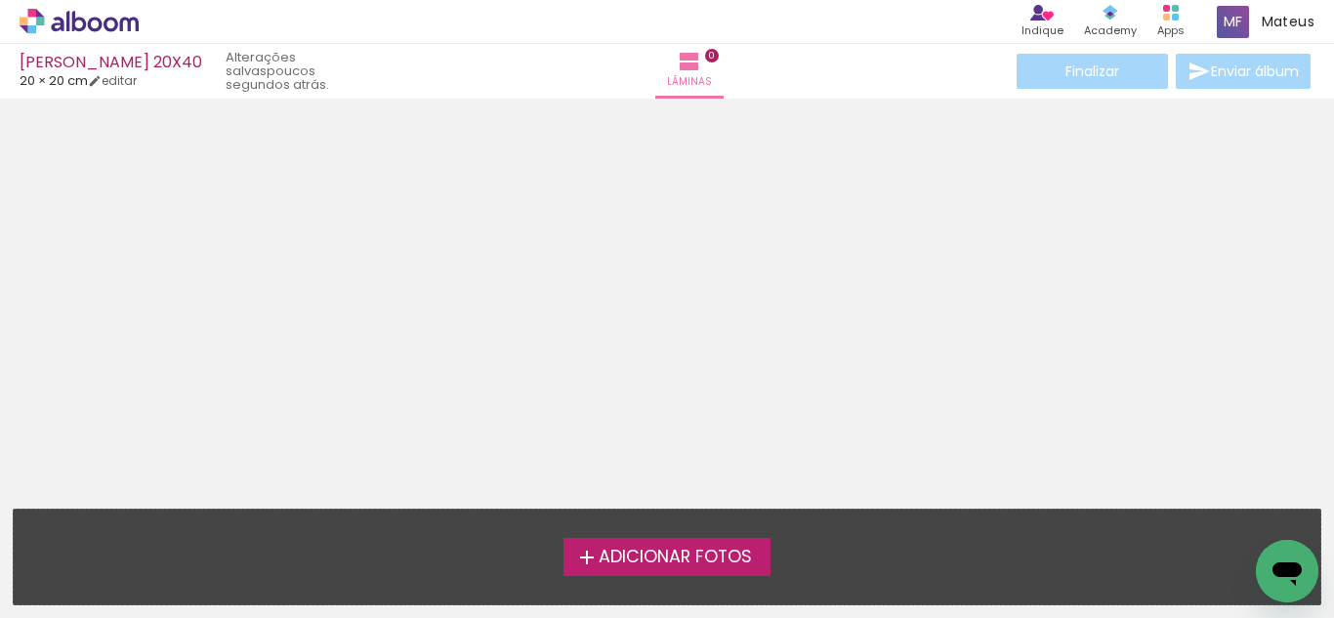
click at [671, 557] on span "Adicionar Fotos" at bounding box center [675, 558] width 153 height 18
click at [0, 0] on input "file" at bounding box center [0, 0] width 0 height 0
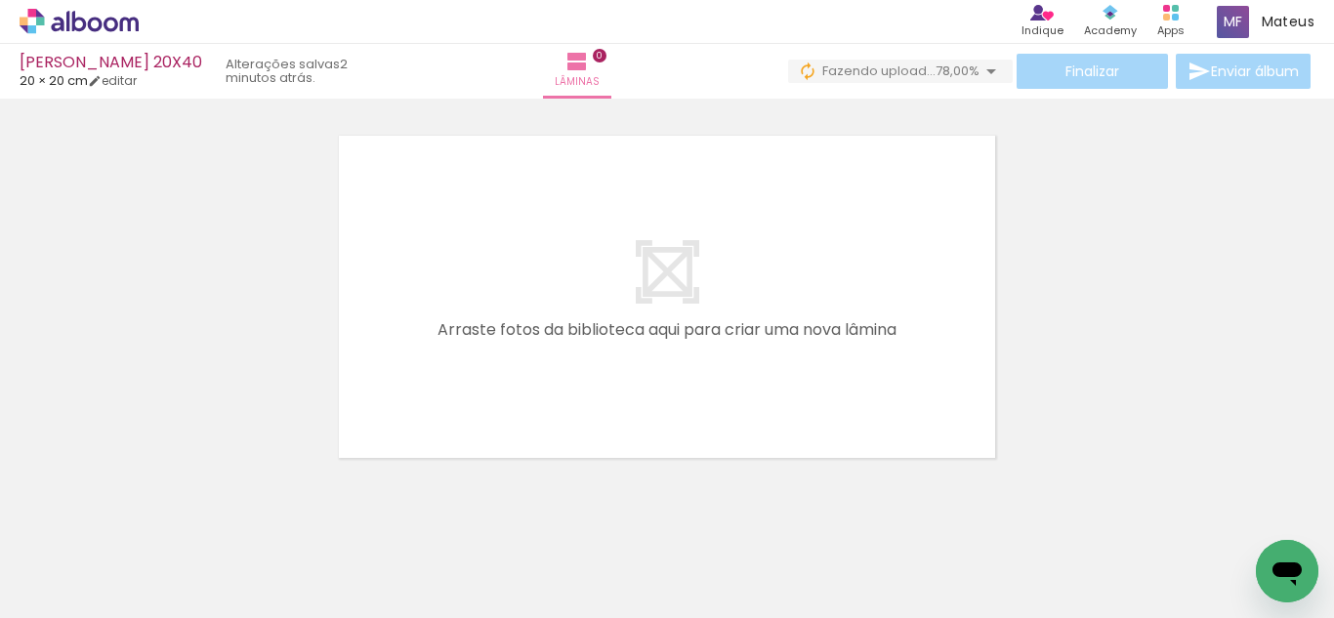
scroll to position [0, 4302]
click at [847, 63] on span "Fazendo upload..." at bounding box center [878, 71] width 113 height 19
click at [895, 40] on div "› Editor de álbum Indique Indique e ganhe Conteúdo que inspira Academy Produtos…" at bounding box center [667, 22] width 1334 height 44
click at [894, 57] on div "Finalizar Enviar álbum" at bounding box center [1050, 71] width 528 height 35
click at [894, 65] on span "Fazendo upload..." at bounding box center [877, 71] width 113 height 19
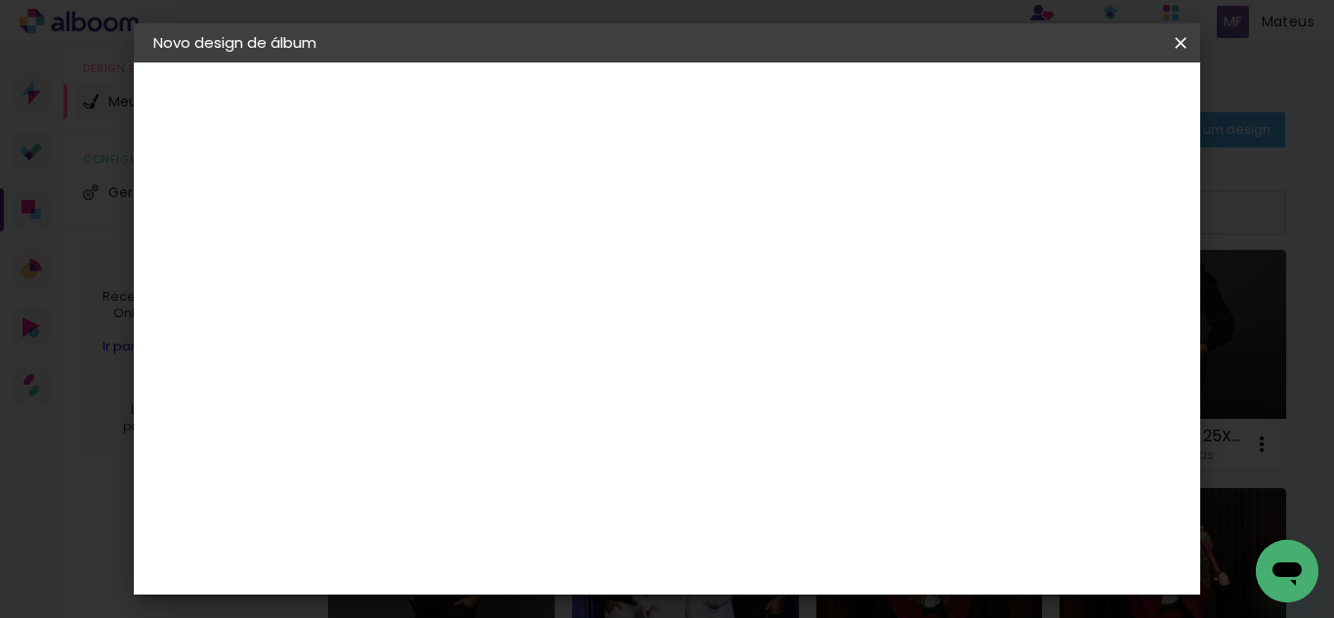
click at [0, 0] on paper-input-container "Título do álbum" at bounding box center [0, 0] width 0 height 0
click at [473, 263] on input at bounding box center [473, 262] width 0 height 30
type input "WENDERSON DANTAS 25X50"
type paper-input "WENDERSON DANTAS 25X50"
drag, startPoint x: 1185, startPoint y: 93, endPoint x: 1122, endPoint y: 102, distance: 63.1
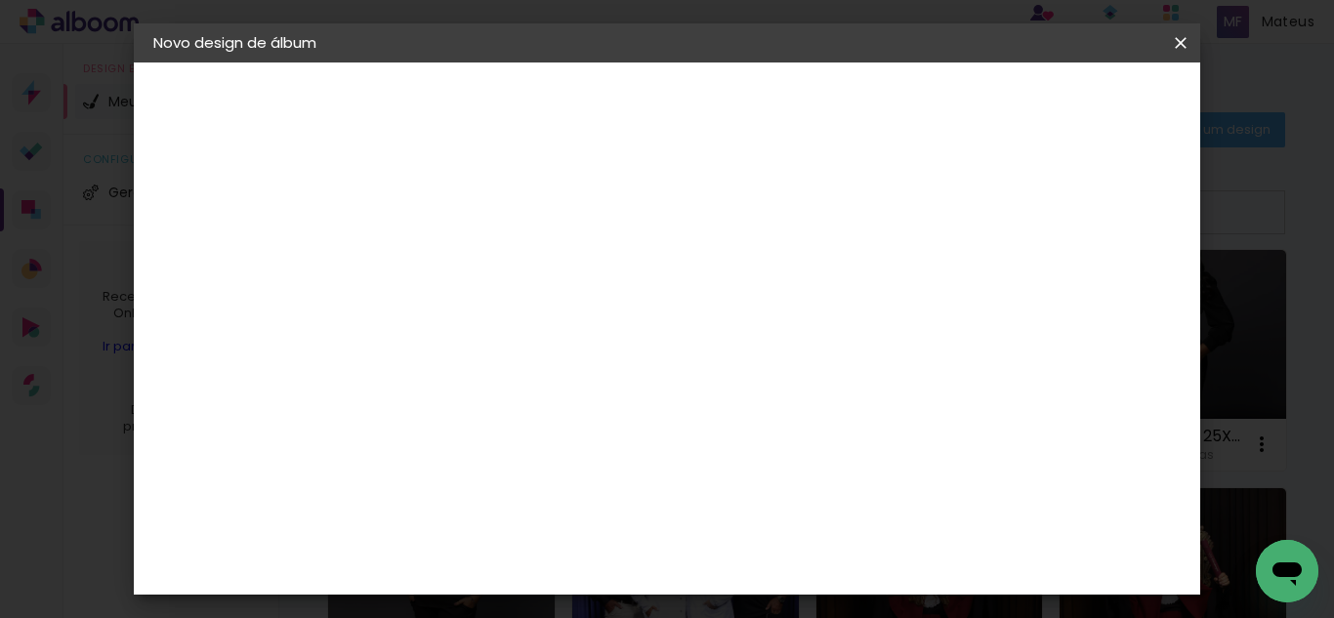
click at [0, 0] on header "Informações Dê um título ao seu álbum. Avançar" at bounding box center [0, 0] width 0 height 0
click at [0, 0] on slot "Avançar" at bounding box center [0, 0] width 0 height 0
click at [0, 0] on slot "Tamanho Livre" at bounding box center [0, 0] width 0 height 0
click at [838, 88] on paper-button "Avançar" at bounding box center [790, 103] width 96 height 33
type input "1"
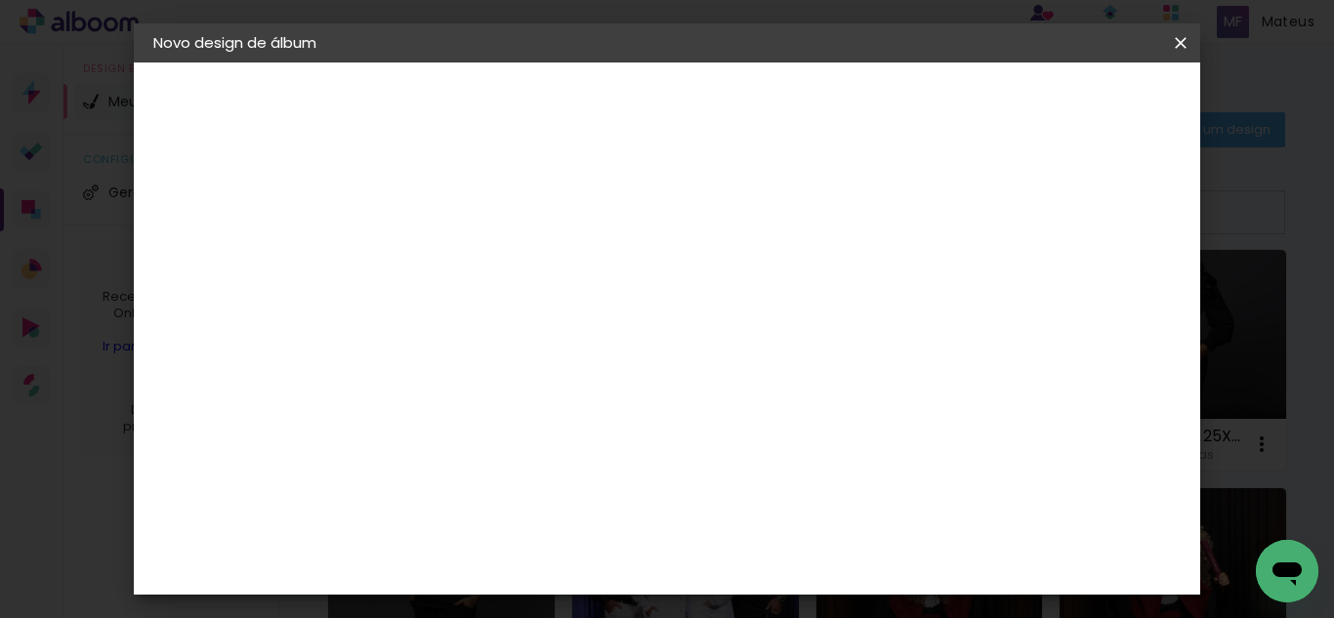
type paper-input "1"
click at [482, 227] on input "1" at bounding box center [459, 224] width 67 height 24
click at [441, 306] on div "cm" at bounding box center [448, 319] width 23 height 29
type input "3"
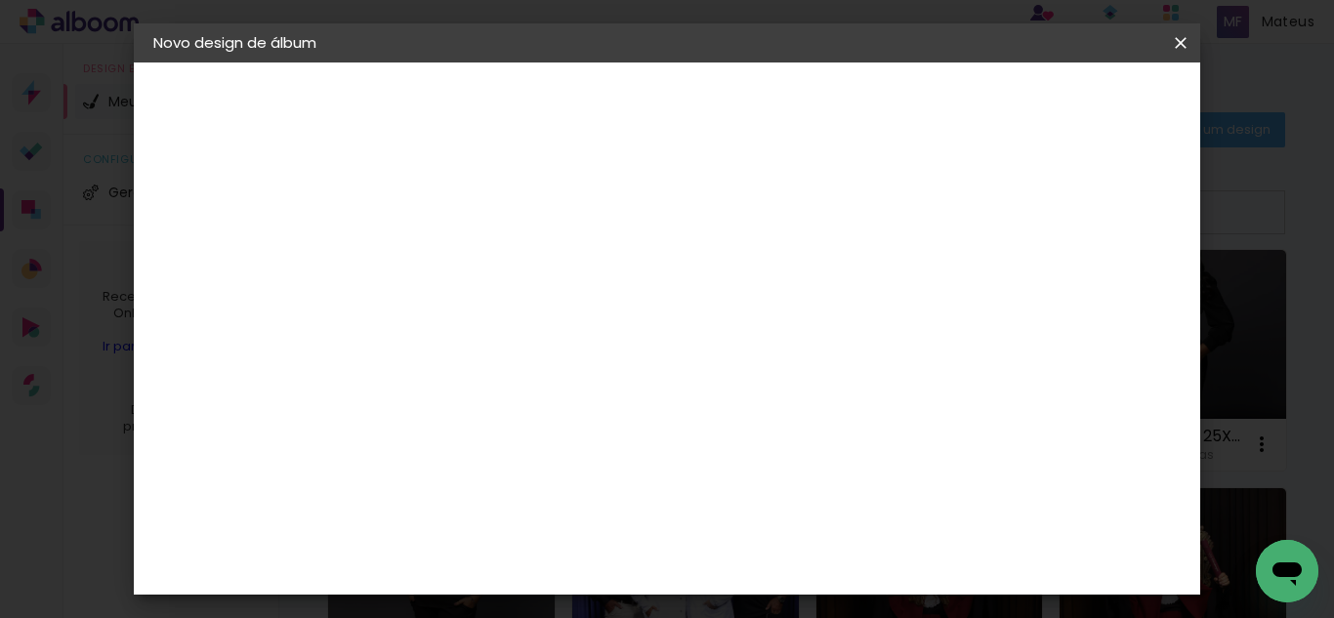
scroll to position [291, 0]
type input "25"
type paper-input "25"
click at [792, 548] on input "60" at bounding box center [774, 559] width 51 height 29
type input "50"
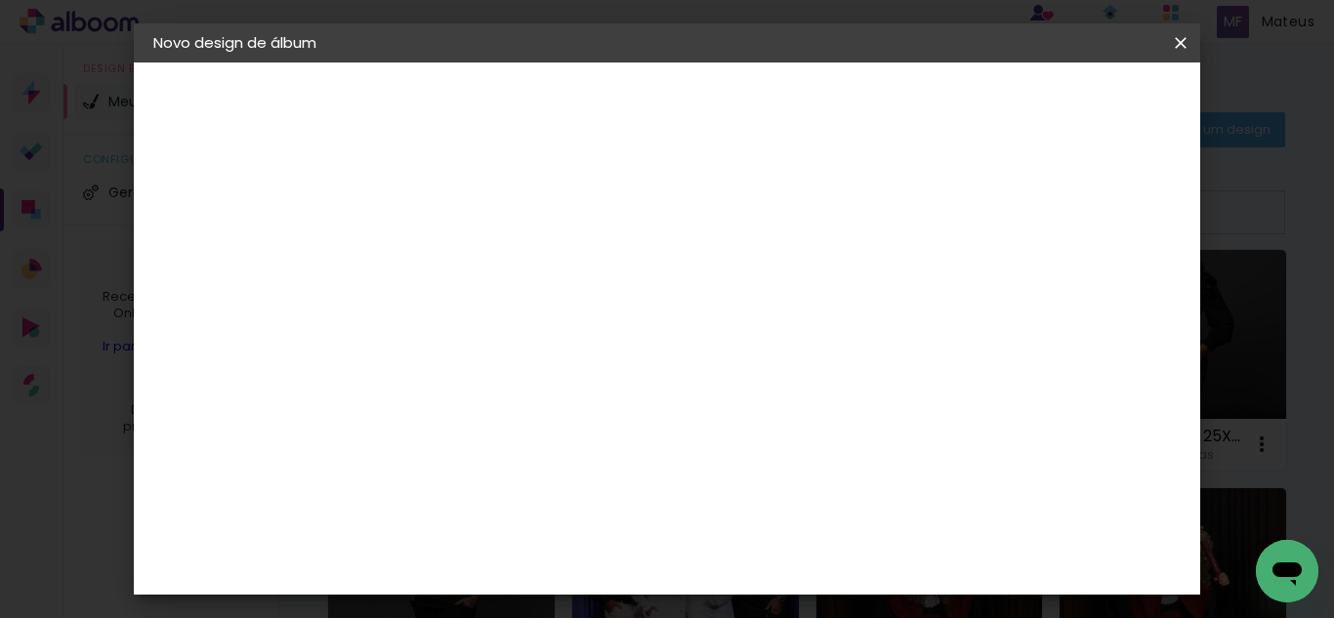
type paper-input "50"
type input "4"
type paper-input "4"
click at [1092, 301] on input "4" at bounding box center [1081, 294] width 35 height 29
type input "3"
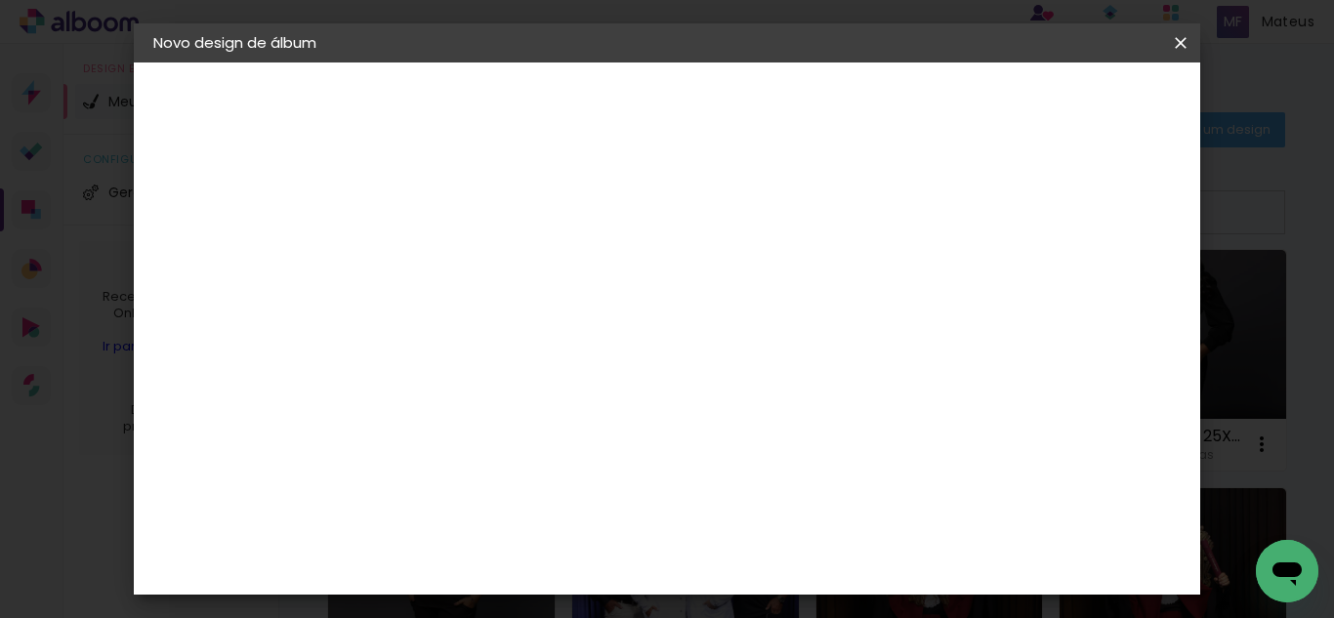
type paper-input "3"
click at [1092, 301] on input "3" at bounding box center [1084, 294] width 35 height 29
click at [962, 222] on div at bounding box center [954, 225] width 18 height 18
type paper-checkbox "on"
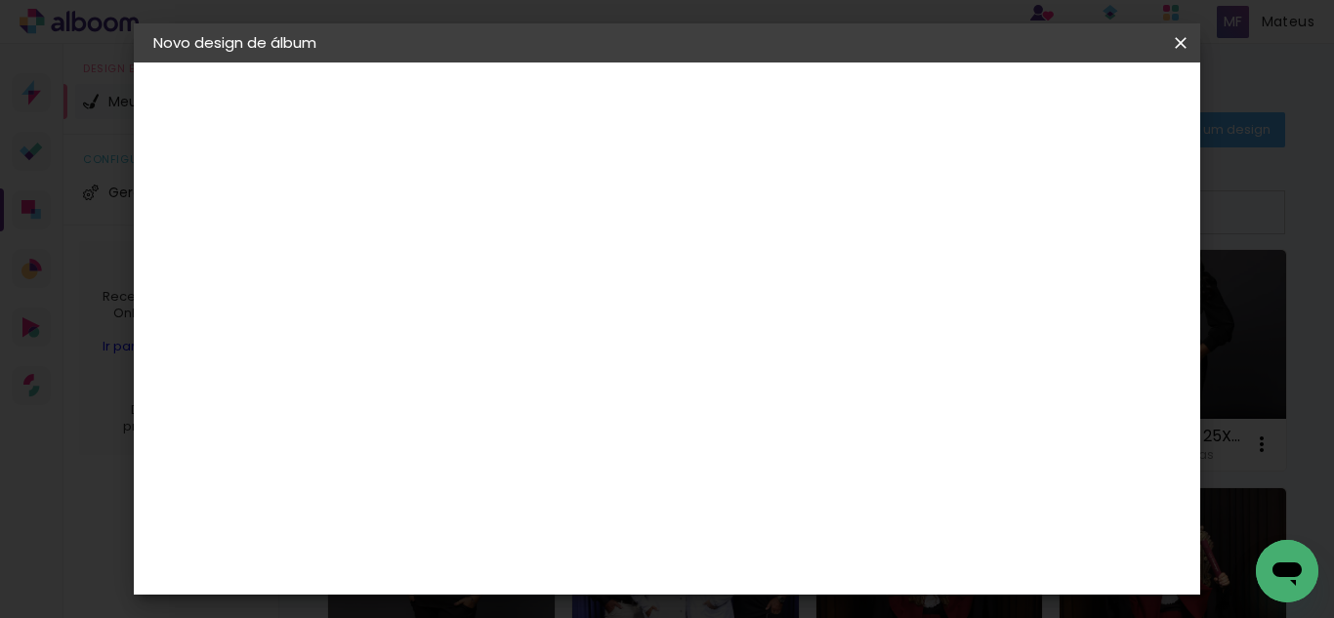
click at [1078, 92] on paper-button "Iniciar design" at bounding box center [1014, 103] width 128 height 33
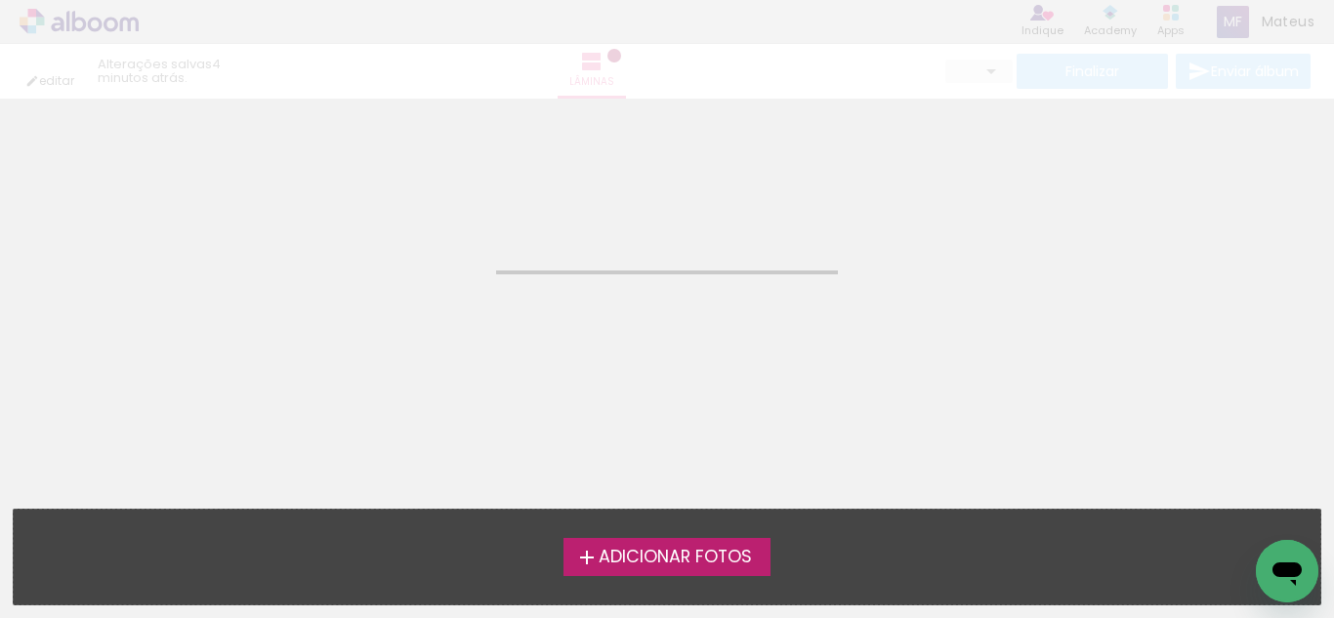
click at [604, 555] on span "Adicionar Fotos" at bounding box center [675, 558] width 153 height 18
click at [0, 0] on input "file" at bounding box center [0, 0] width 0 height 0
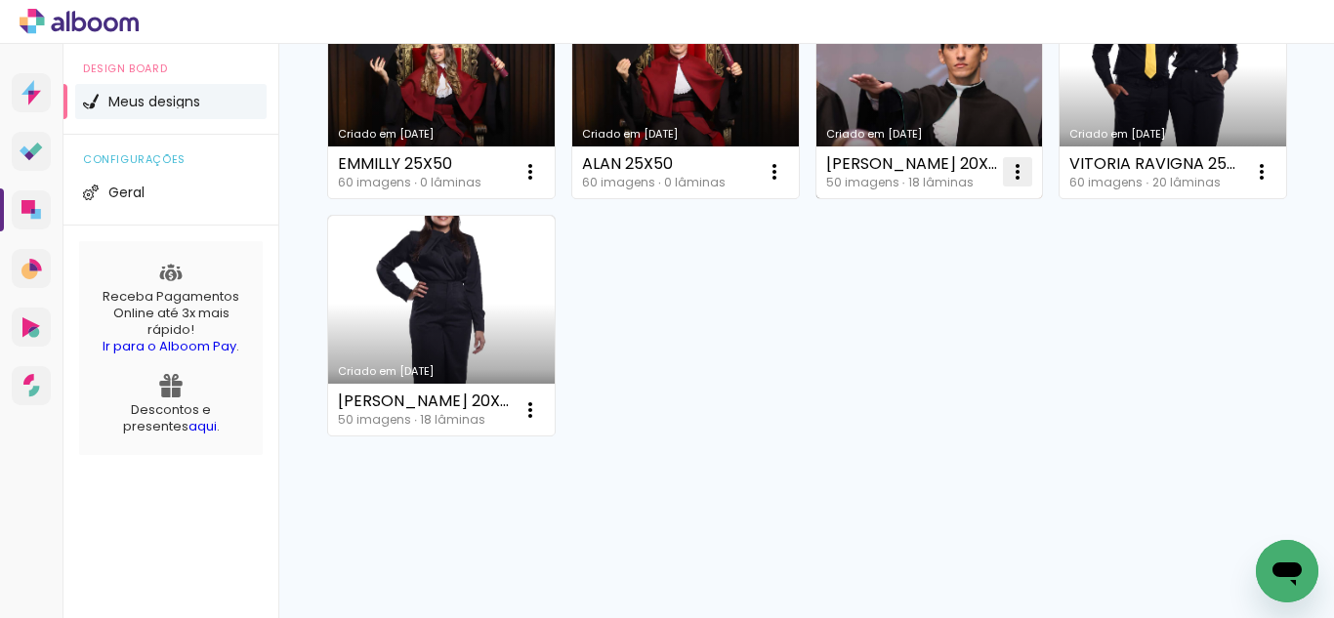
scroll to position [781, 0]
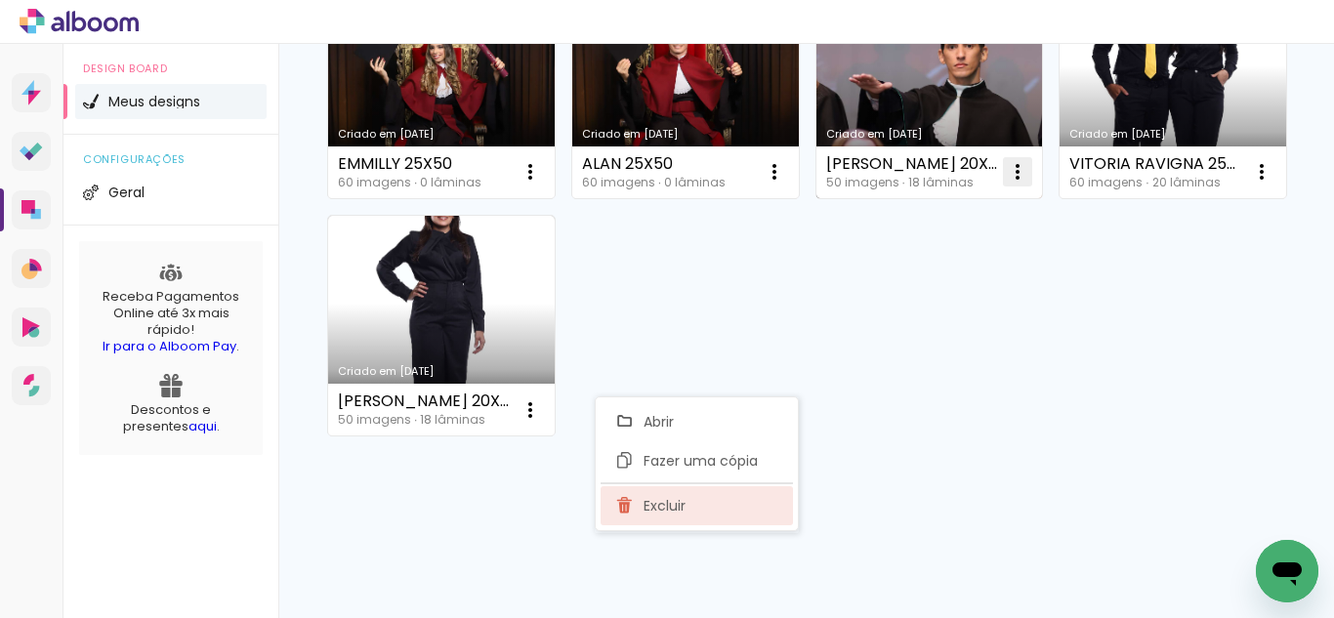
click at [703, 496] on paper-item "Excluir" at bounding box center [697, 505] width 192 height 39
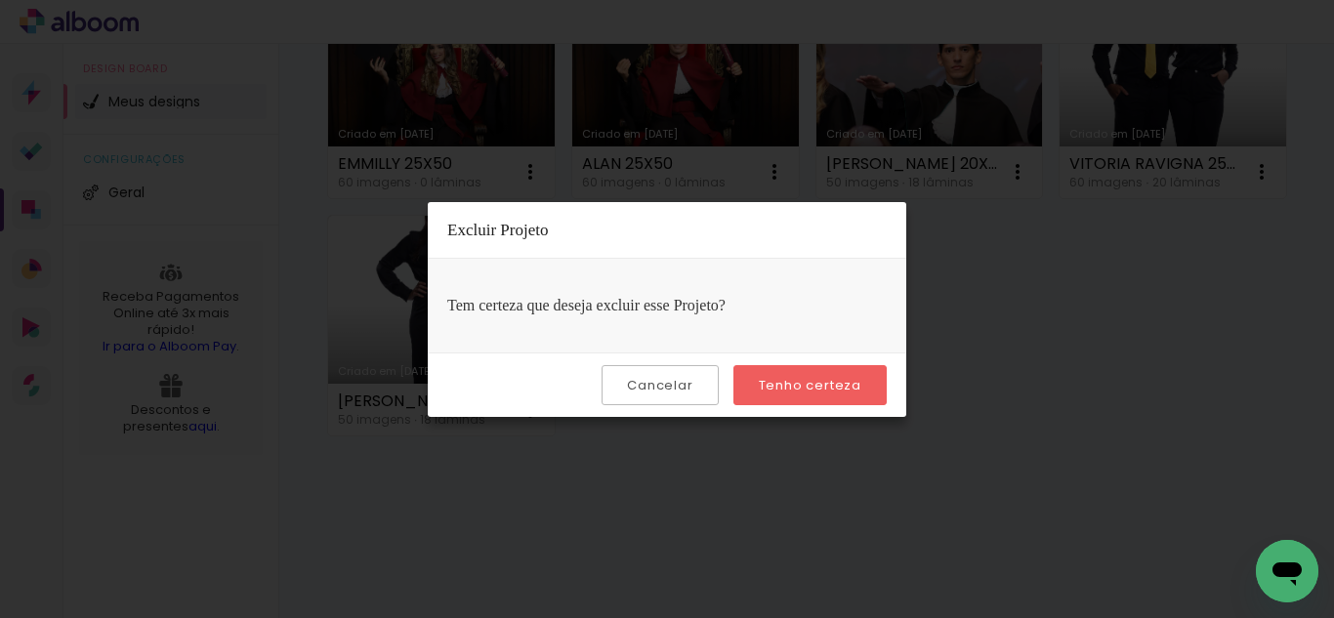
click at [0, 0] on slot "Tenho certeza" at bounding box center [0, 0] width 0 height 0
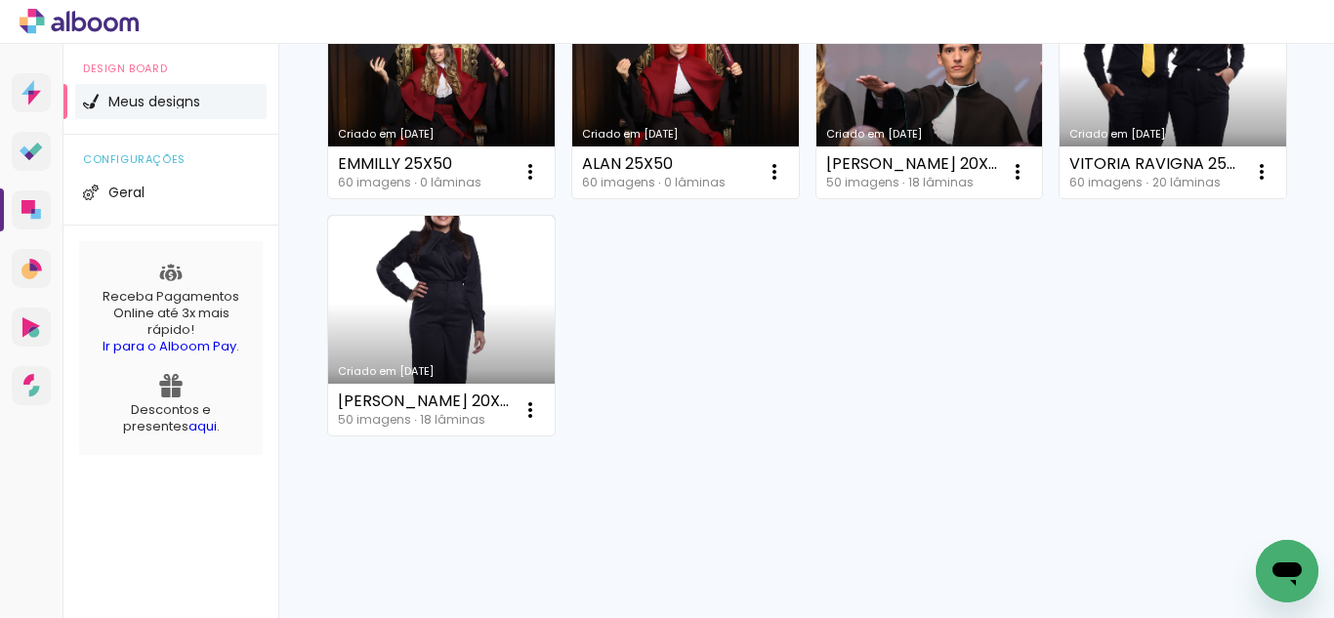
scroll to position [748, 0]
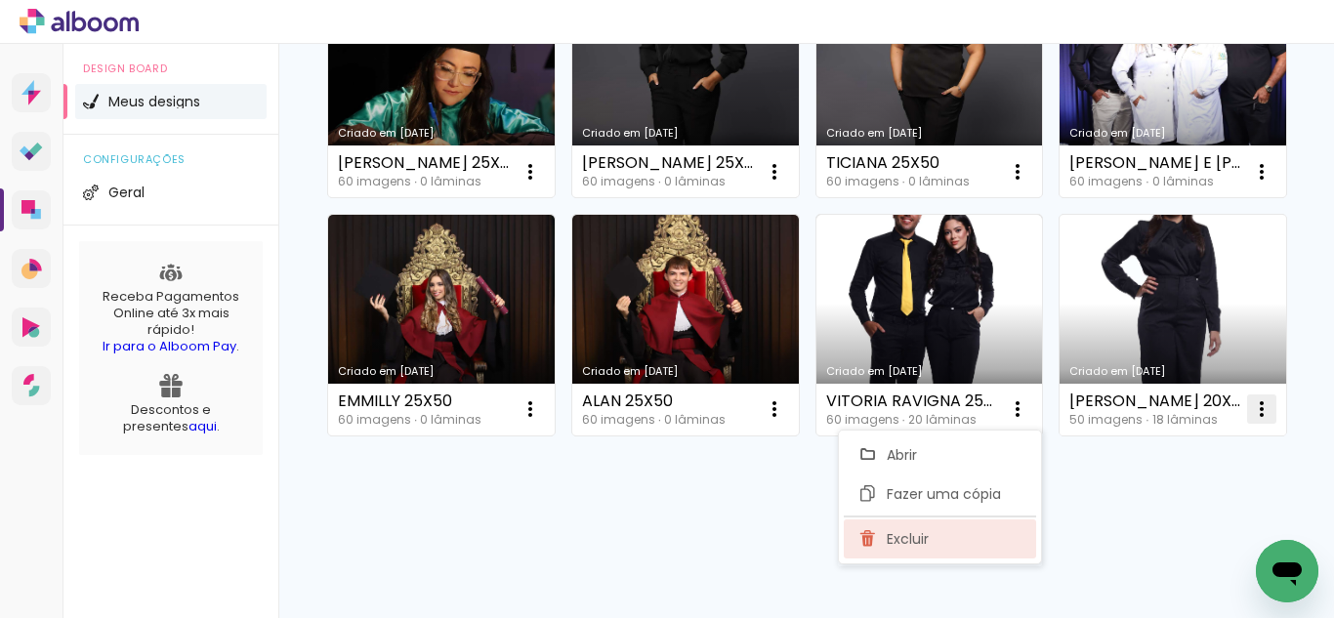
click at [936, 526] on paper-item "Excluir" at bounding box center [940, 539] width 192 height 39
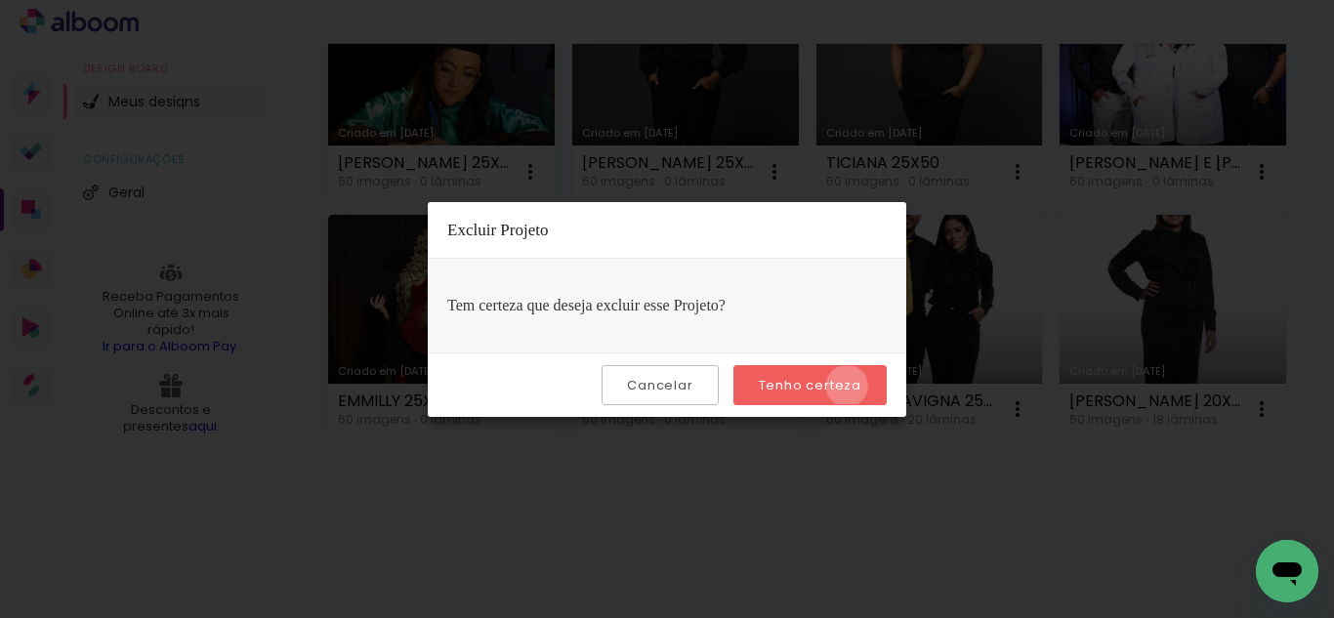
click at [0, 0] on slot "Tenho certeza" at bounding box center [0, 0] width 0 height 0
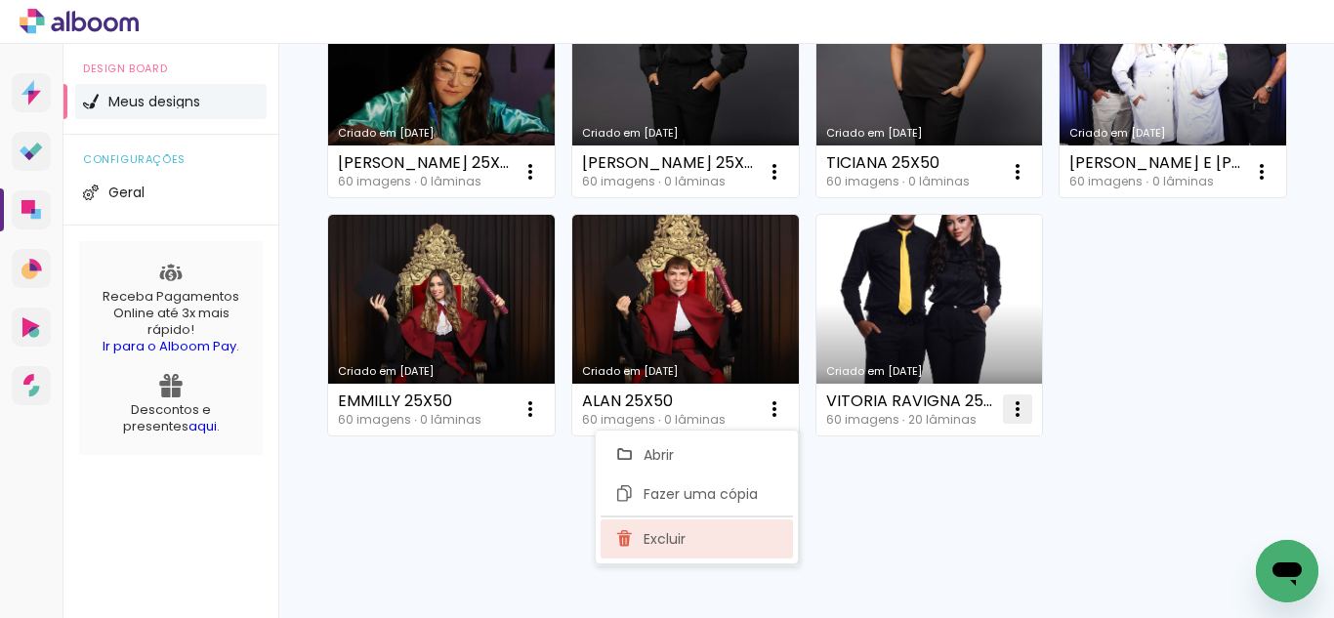
click at [715, 537] on paper-item "Excluir" at bounding box center [697, 539] width 192 height 39
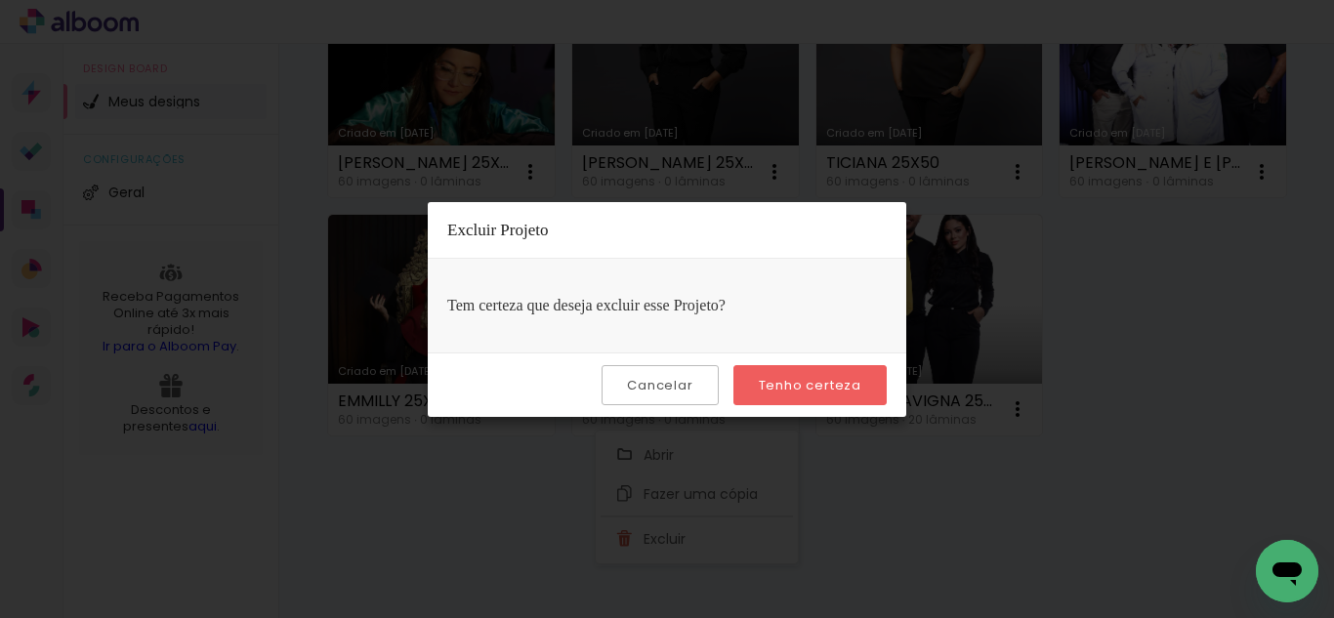
click at [0, 0] on slot "Tenho certeza" at bounding box center [0, 0] width 0 height 0
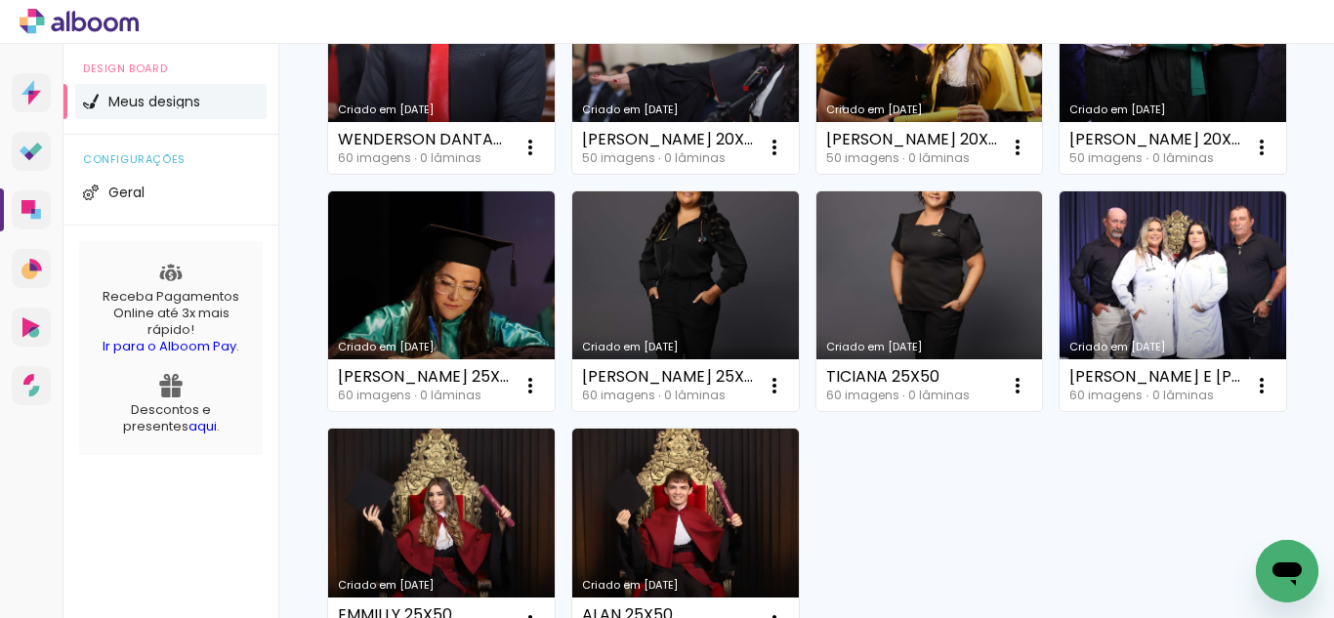
scroll to position [488, 0]
